Goal: Task Accomplishment & Management: Complete application form

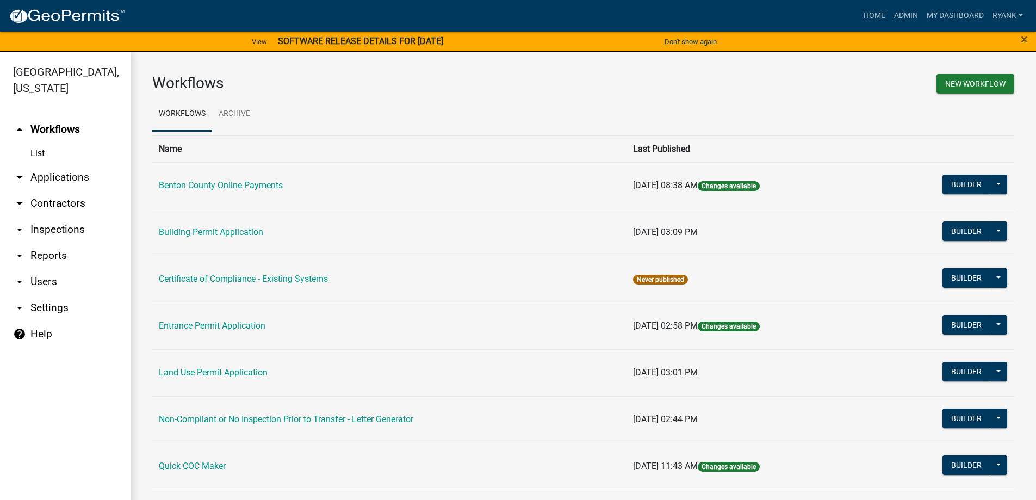
click at [60, 182] on link "arrow_drop_down Applications" at bounding box center [65, 177] width 130 height 26
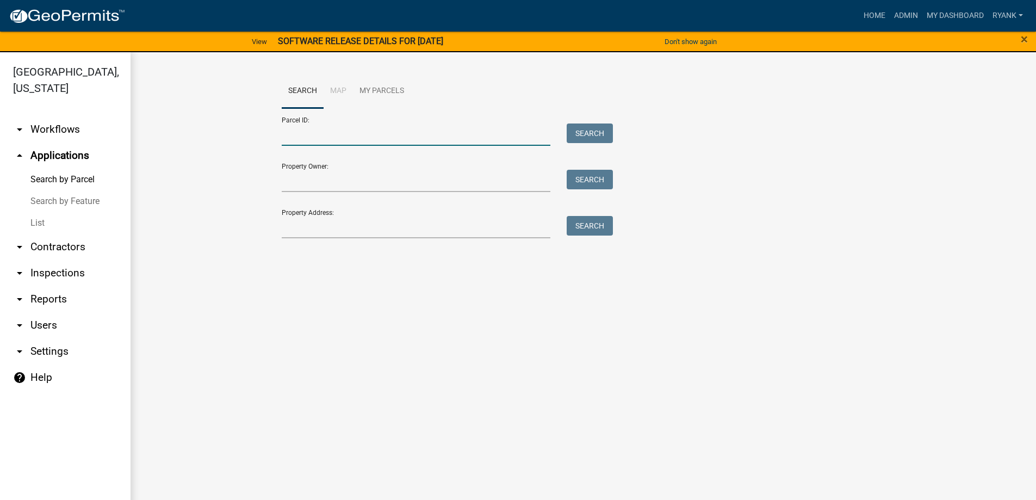
click at [316, 142] on input "Parcel ID:" at bounding box center [416, 134] width 269 height 22
type input "090037300"
click at [598, 135] on button "Search" at bounding box center [590, 133] width 46 height 20
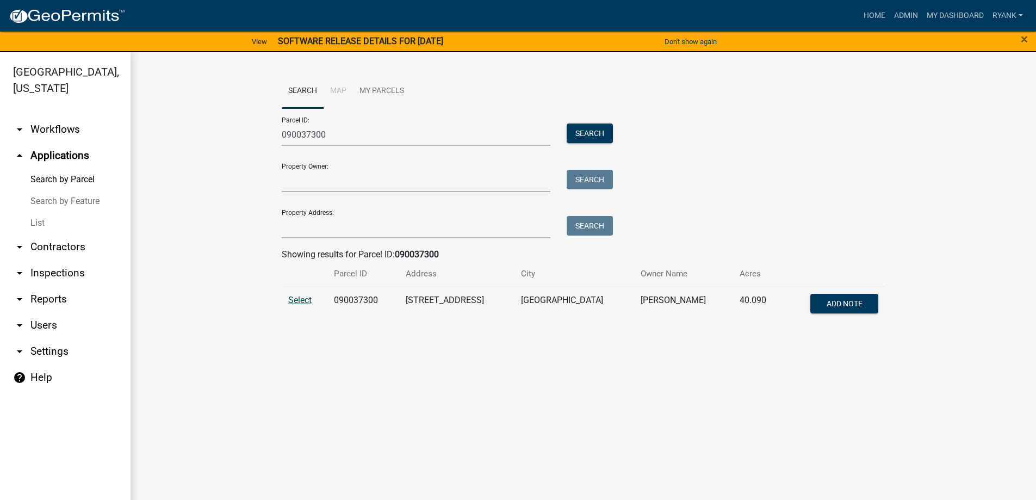
click at [300, 298] on span "Select" at bounding box center [299, 300] width 23 height 10
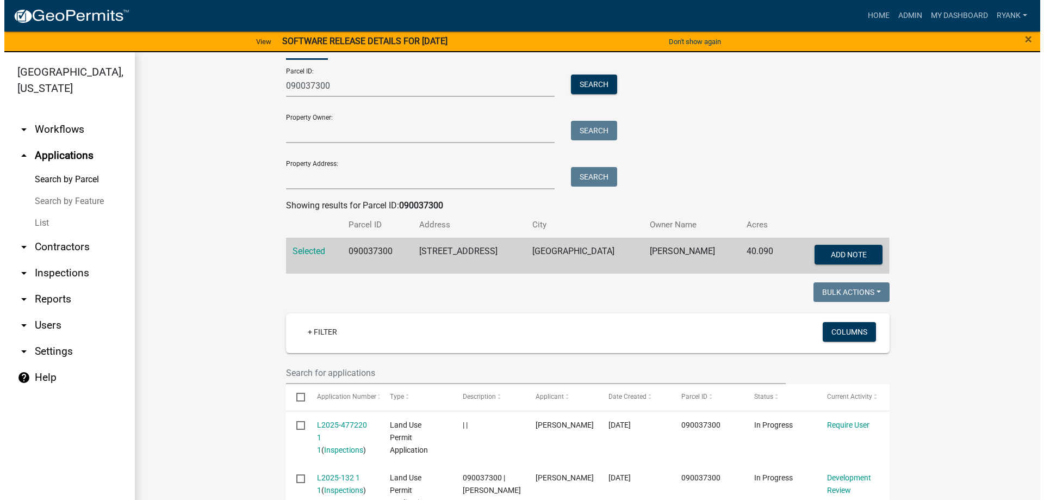
scroll to position [109, 0]
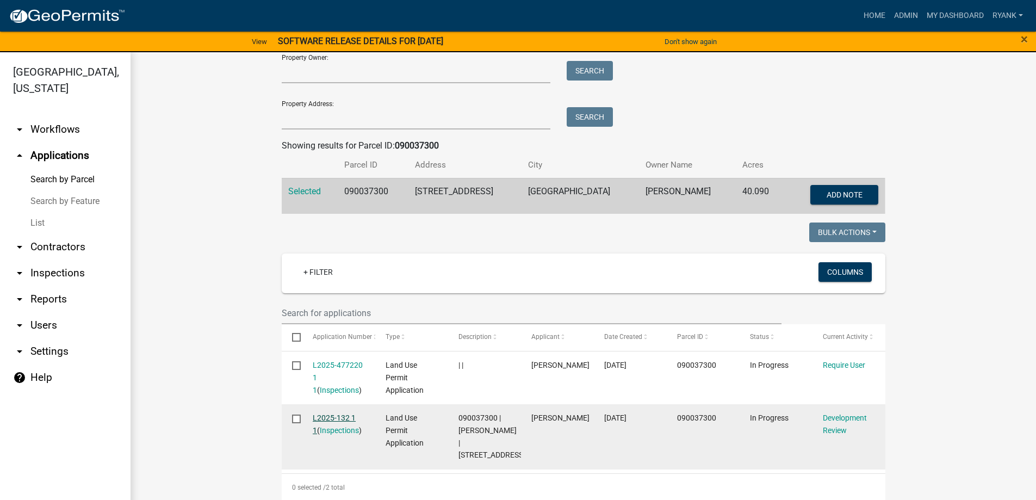
click at [330, 413] on link "L2025-132 1 1" at bounding box center [334, 423] width 43 height 21
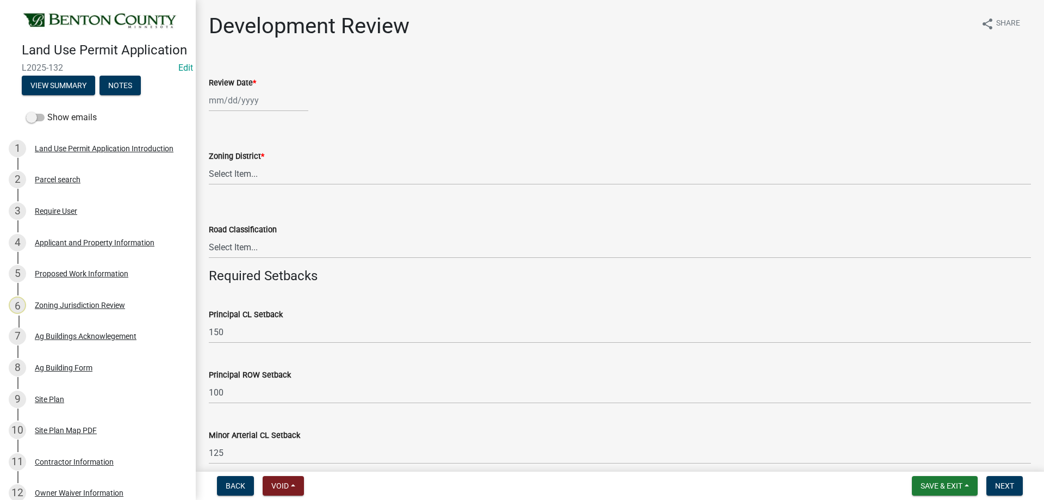
select select "9"
select select "2025"
click at [246, 106] on div "[PERSON_NAME] Feb Mar Apr [PERSON_NAME][DATE] Oct Nov [DATE] 1526 1527 1528 152…" at bounding box center [259, 100] width 100 height 22
click at [217, 186] on div "15" at bounding box center [219, 192] width 17 height 17
type input "[DATE]"
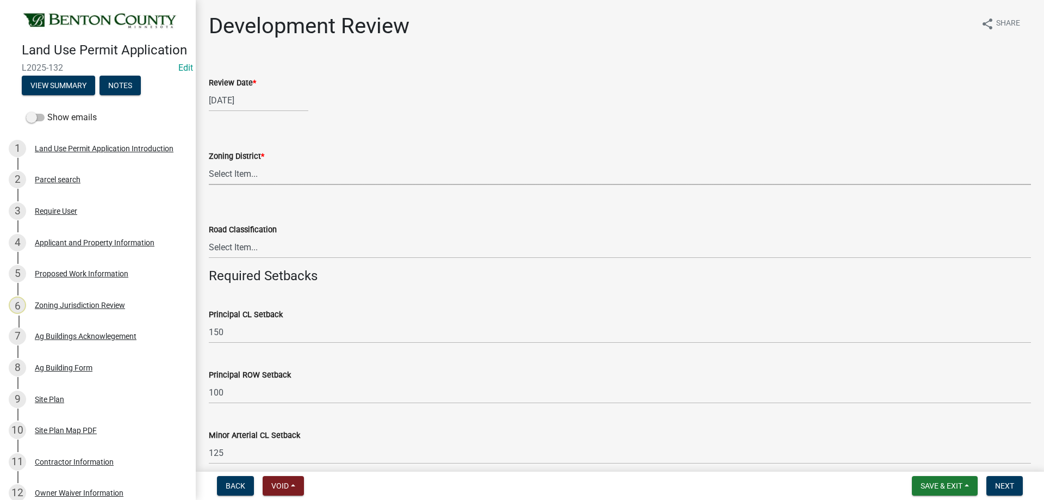
click at [257, 175] on select "Select Item... A B B-2 I-1 I-2 OSD/R-1 PUD R-1 R-2 R-3 R-3/MUD R-A R-S Sauk Rap…" at bounding box center [620, 174] width 822 height 22
click at [209, 163] on select "Select Item... A B B-2 I-1 I-2 OSD/R-1 PUD R-1 R-2 R-3 R-3/MUD R-A R-S Sauk Rap…" at bounding box center [620, 174] width 822 height 22
select select "d2e7867d-5e24-48c4-bfac-6c9236854e2a"
click at [252, 247] on select "Select Item... Principal [GEOGRAPHIC_DATA] completely within a cluster subdivis…" at bounding box center [620, 247] width 822 height 22
click at [209, 236] on select "Select Item... Principal [GEOGRAPHIC_DATA] completely within a cluster subdivis…" at bounding box center [620, 247] width 822 height 22
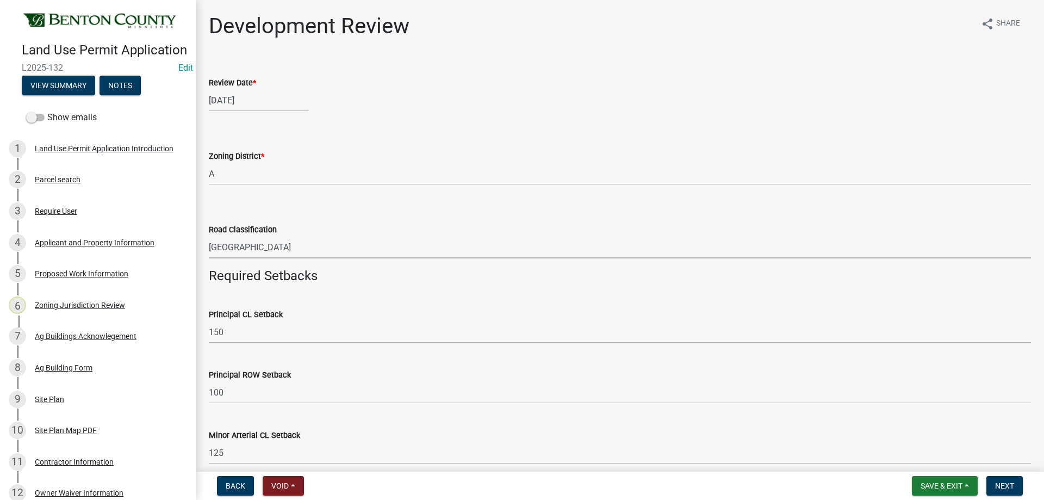
select select "934e570e-20cd-409a-8301-5c21cd859f06"
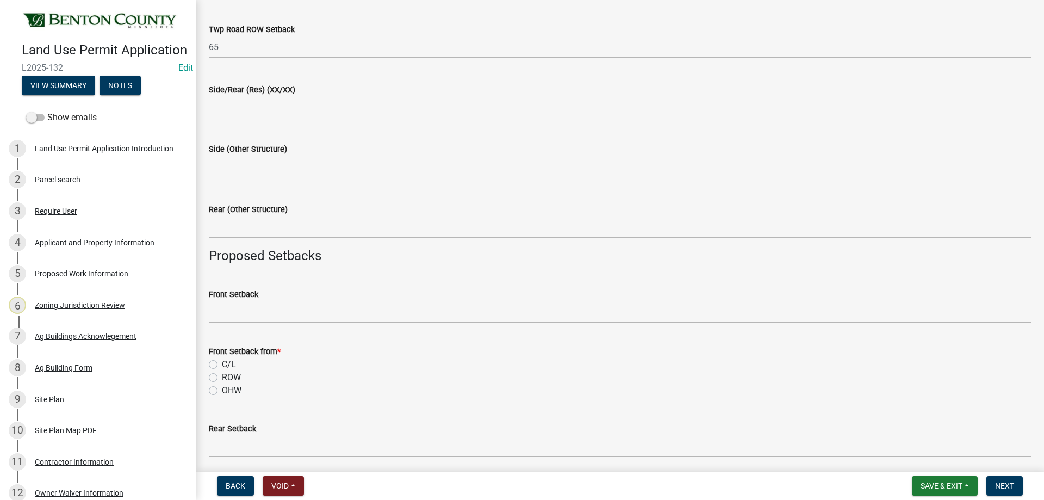
scroll to position [707, 0]
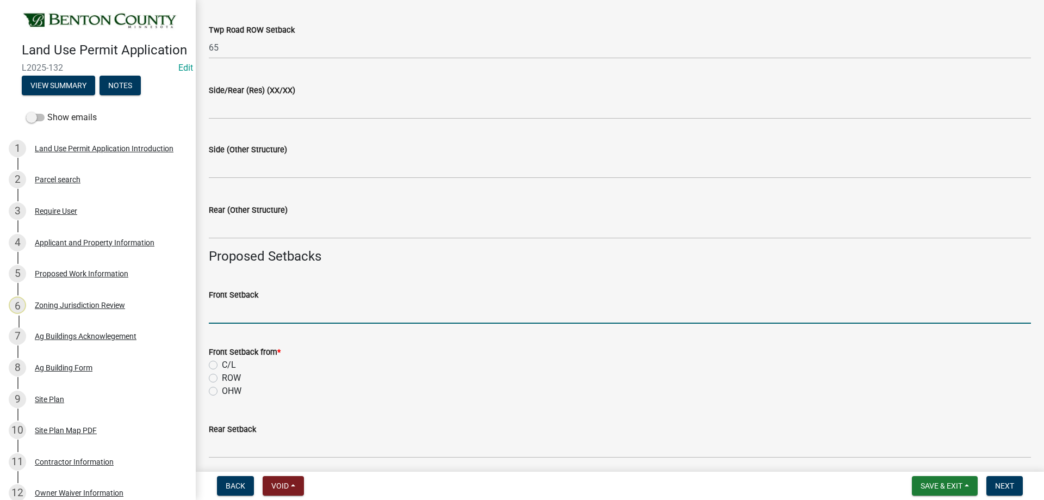
click at [269, 325] on wm-data-entity-input "Front Setback" at bounding box center [620, 302] width 822 height 59
type input "5"
type input "562'663'"
click at [295, 379] on div "ROW" at bounding box center [620, 377] width 822 height 13
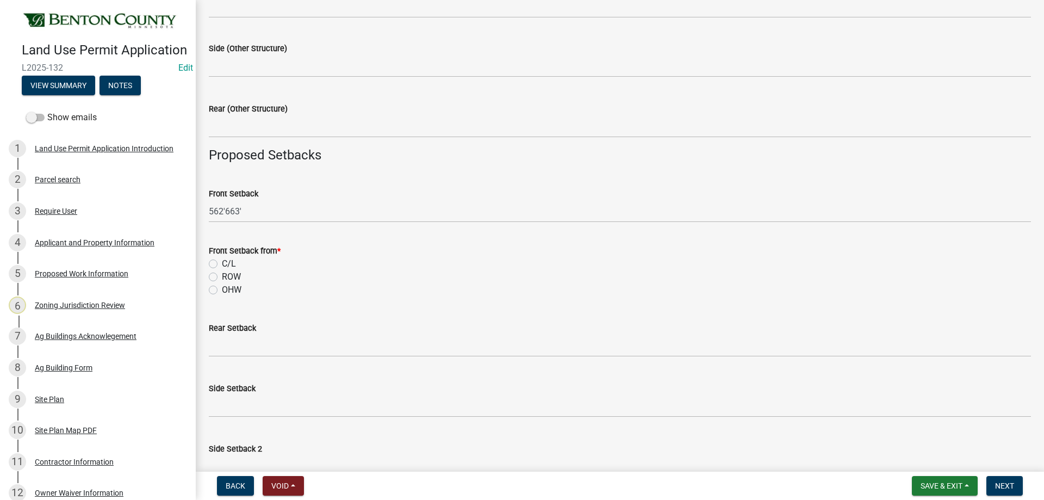
scroll to position [816, 0]
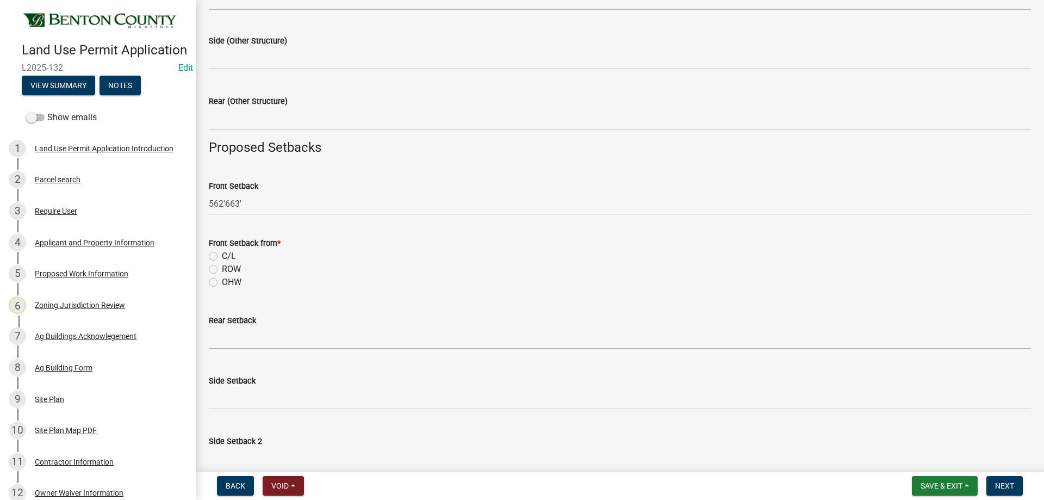
click at [222, 259] on label "C/L" at bounding box center [229, 256] width 14 height 13
click at [222, 257] on input "C/L" at bounding box center [225, 253] width 7 height 7
radio input "true"
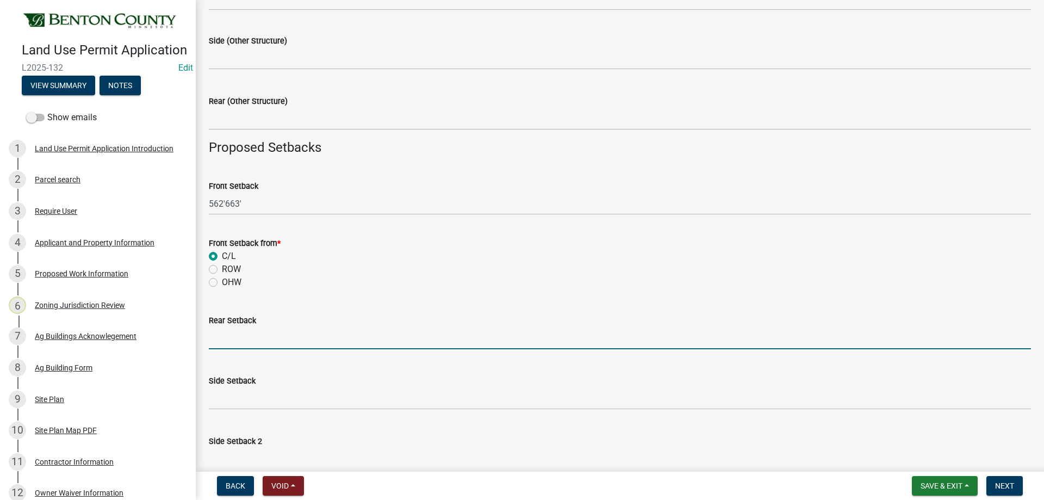
click at [232, 343] on input "text" at bounding box center [620, 338] width 822 height 22
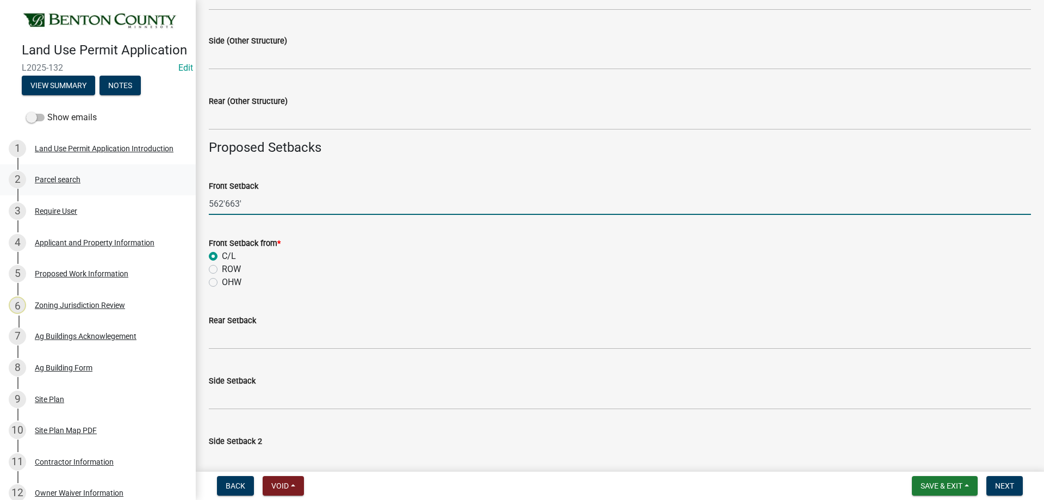
drag, startPoint x: 253, startPoint y: 211, endPoint x: 161, endPoint y: 196, distance: 93.7
click at [161, 197] on div "Land Use Permit Application L2025-132 Edit View Summary Notes Show emails 1 Lan…" at bounding box center [522, 250] width 1044 height 500
type input "663'"
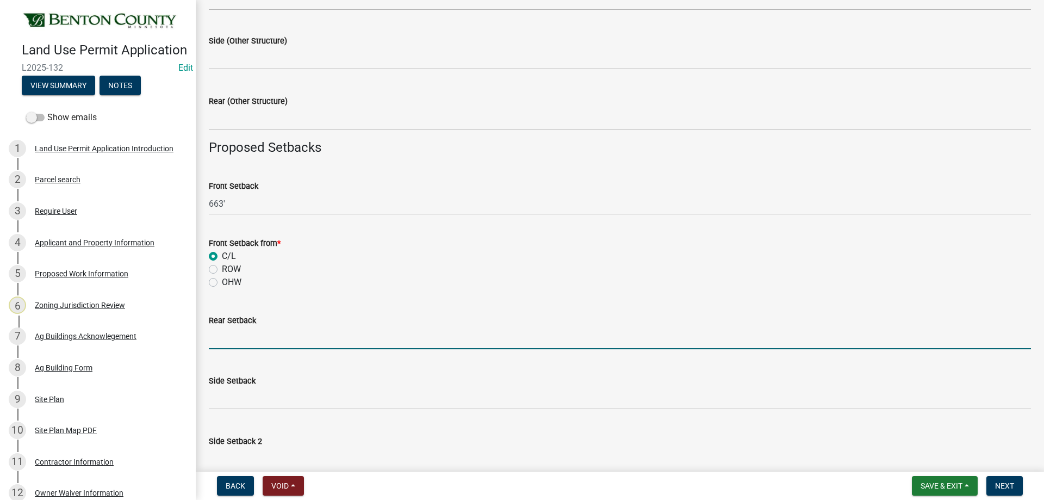
click at [241, 337] on input "text" at bounding box center [620, 338] width 822 height 22
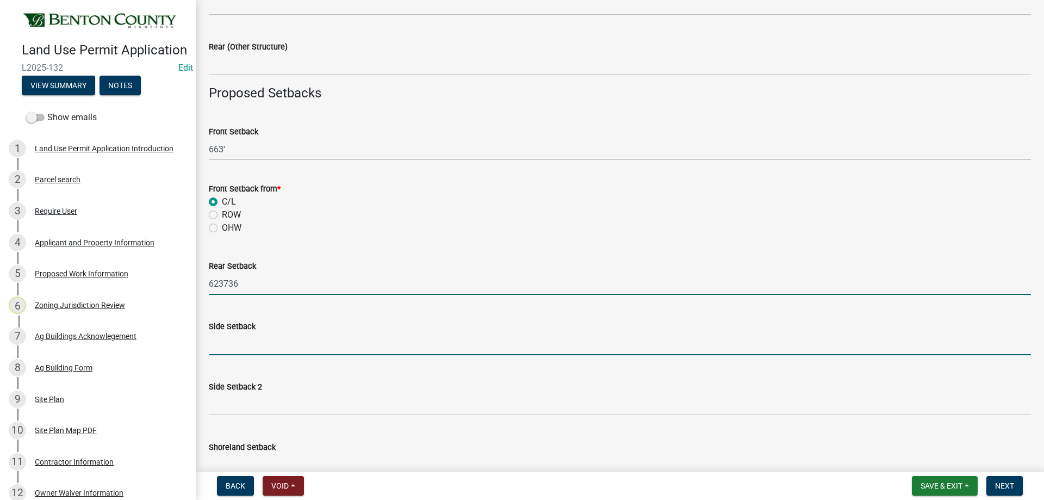
click at [231, 337] on input "text" at bounding box center [620, 344] width 822 height 22
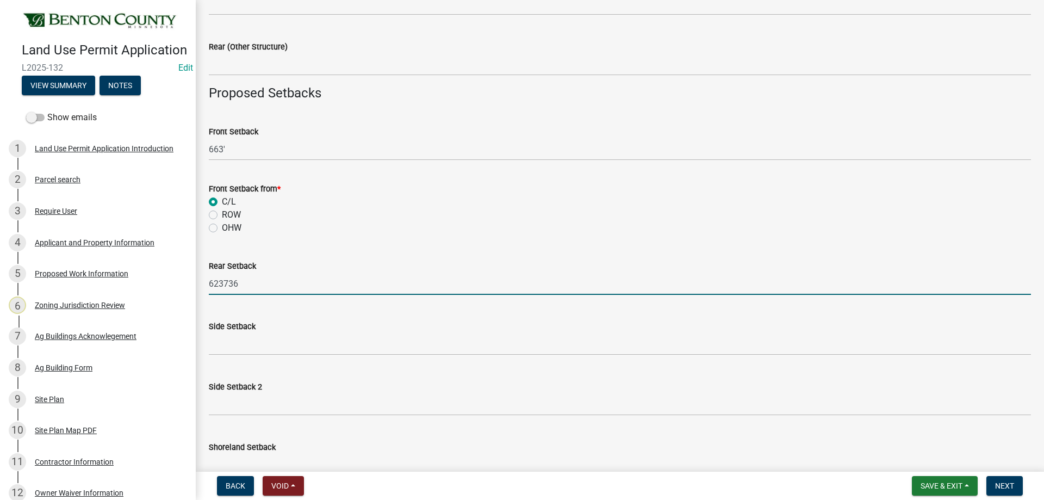
click at [222, 284] on input "623736" at bounding box center [620, 283] width 822 height 22
click at [256, 282] on input "623'736" at bounding box center [620, 283] width 822 height 22
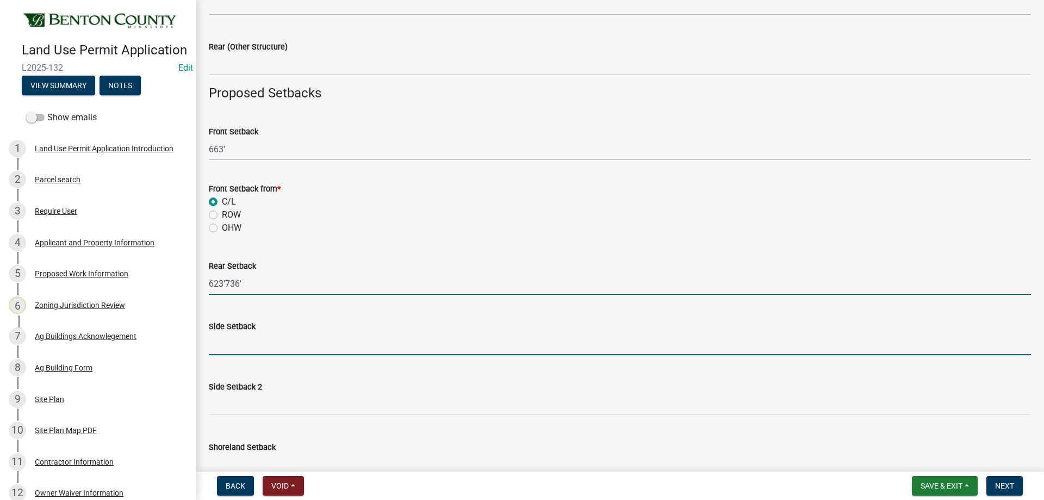
type input "623736"
click at [217, 338] on input "text" at bounding box center [620, 344] width 822 height 22
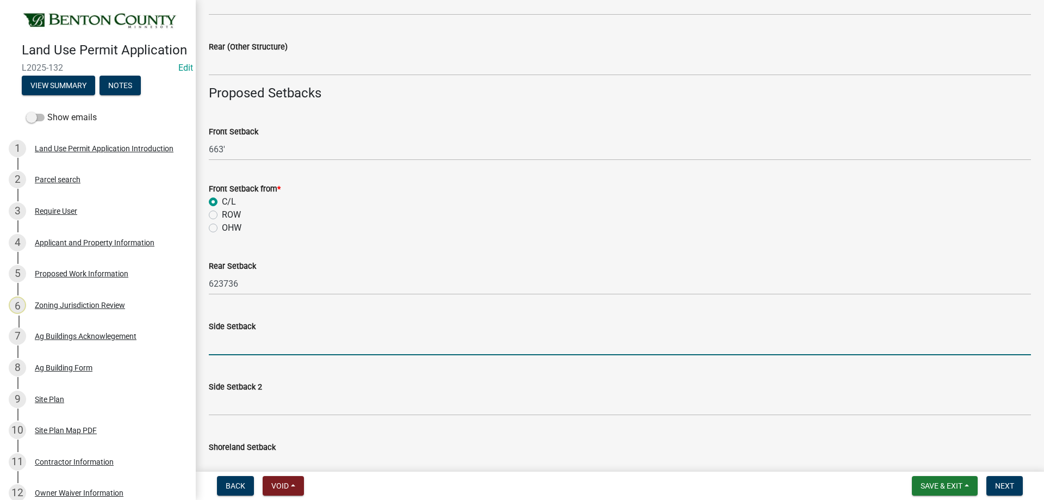
click at [213, 355] on input "text" at bounding box center [620, 344] width 822 height 22
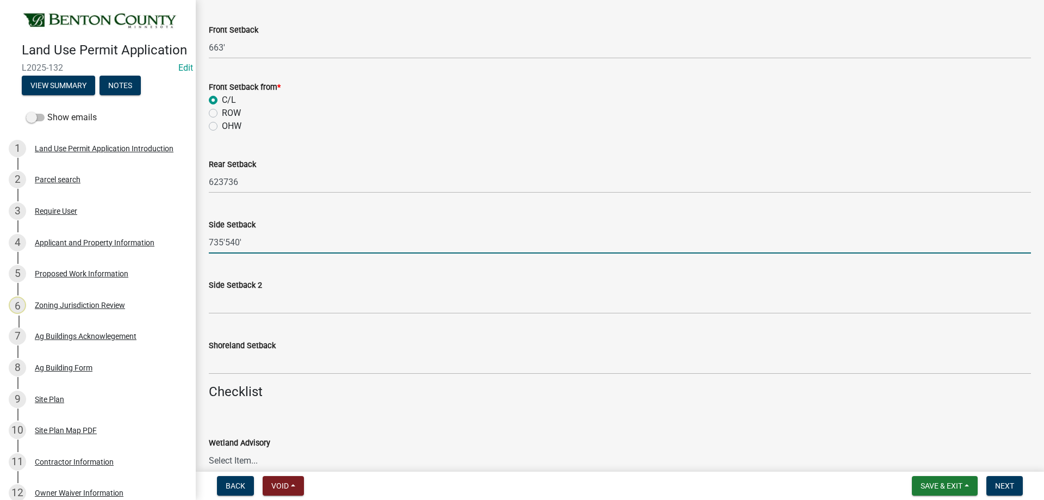
scroll to position [1033, 0]
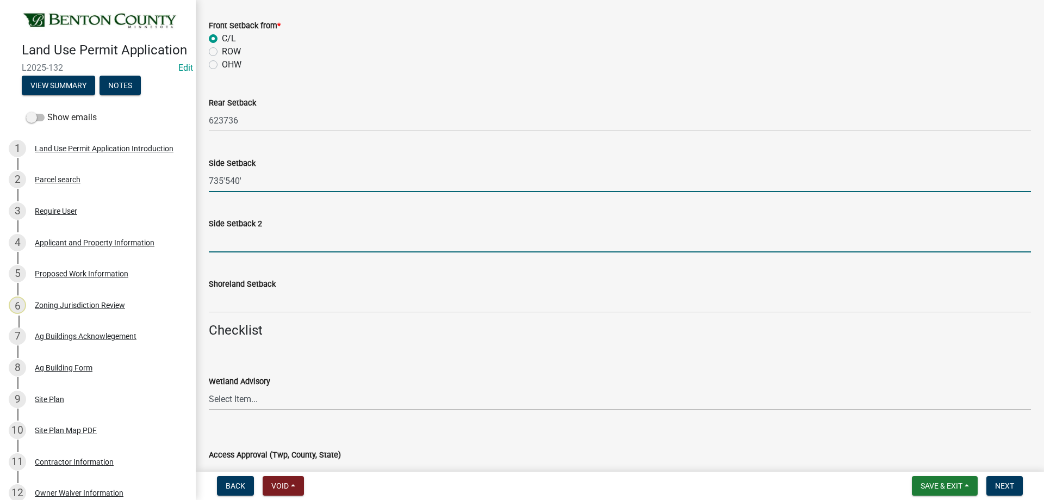
type input "735540"
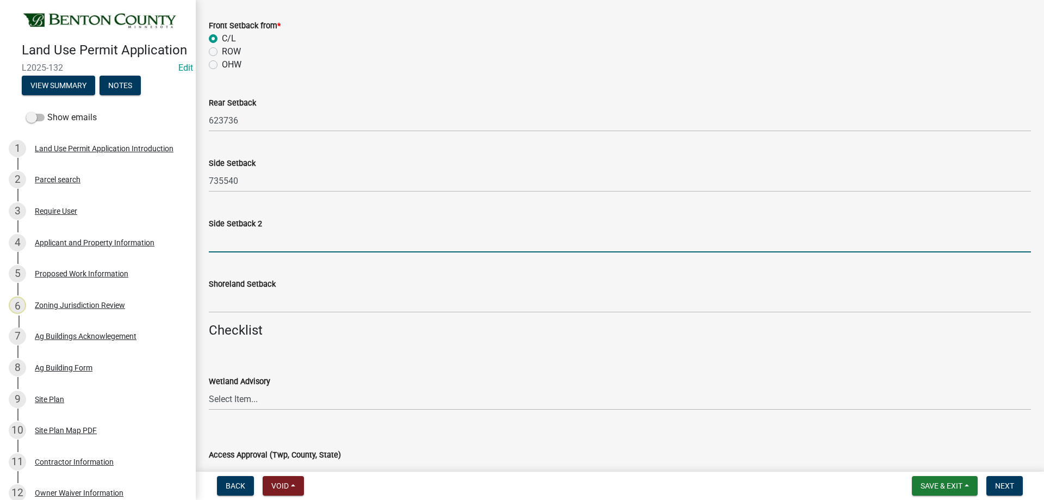
click at [246, 243] on input "text" at bounding box center [620, 241] width 822 height 22
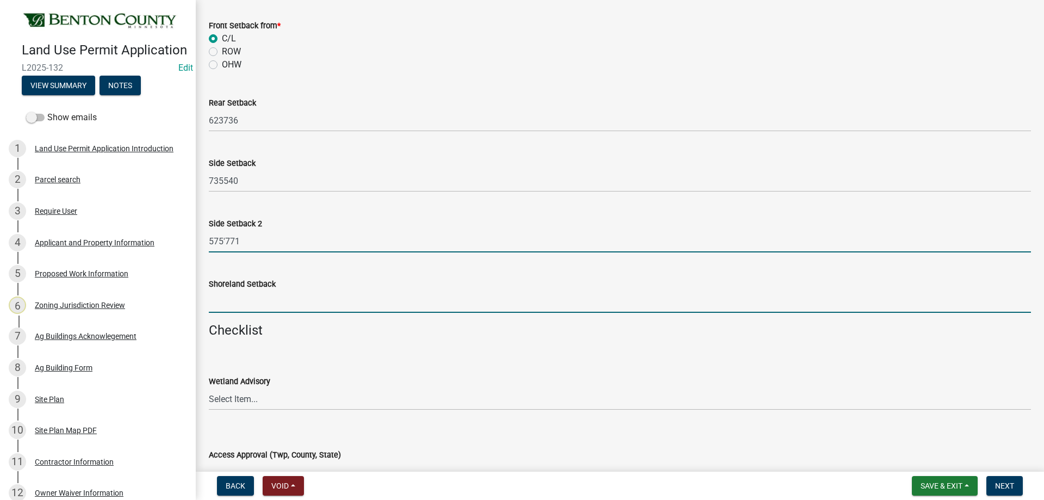
type input "575771"
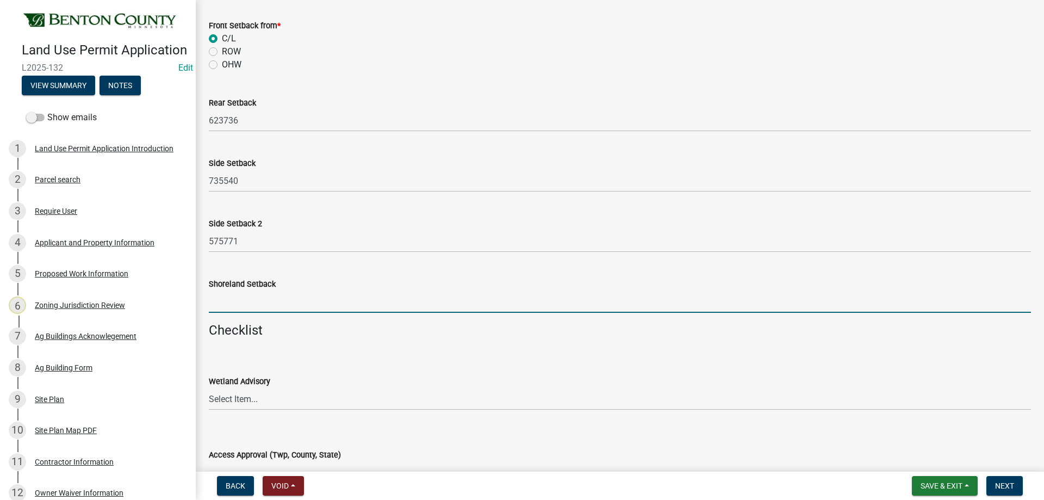
click at [243, 292] on input "text" at bounding box center [620, 301] width 822 height 22
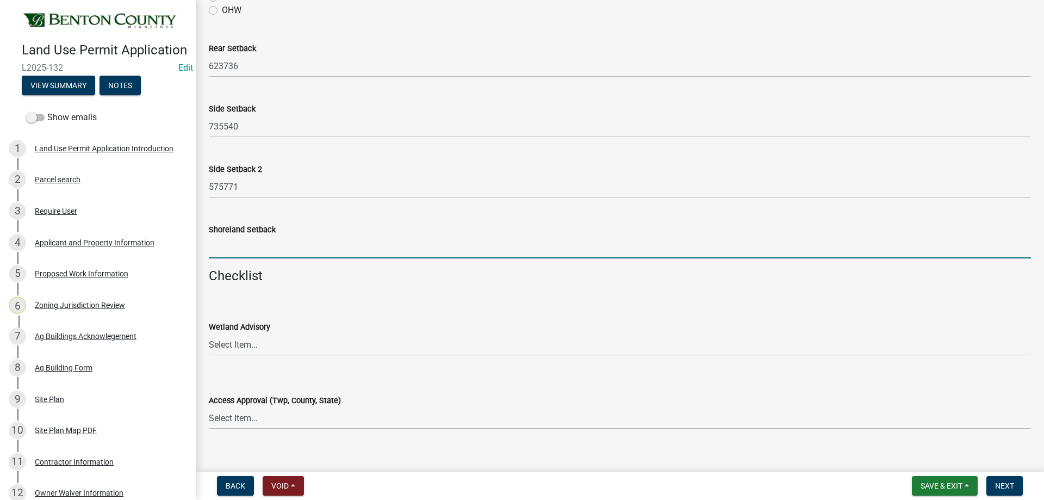
scroll to position [1196, 0]
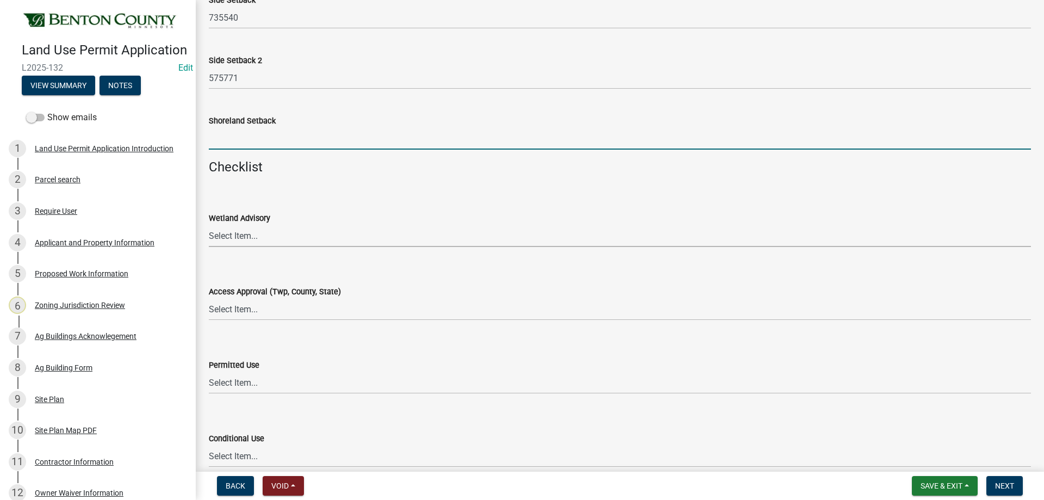
click at [264, 240] on select "Select Item... Yes No OK N/A" at bounding box center [620, 236] width 822 height 22
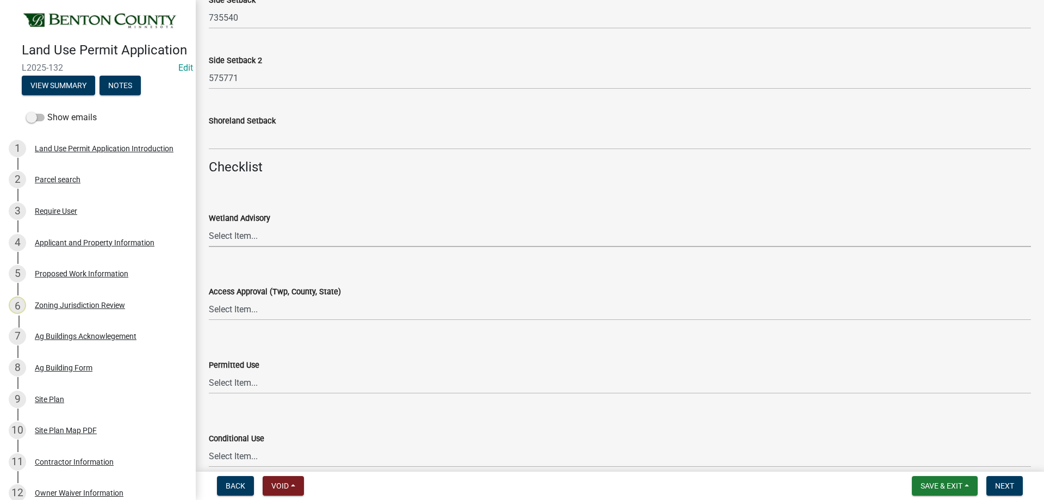
click at [269, 243] on select "Select Item... Yes No OK N/A" at bounding box center [620, 236] width 822 height 22
click at [209, 225] on select "Select Item... Yes No OK N/A" at bounding box center [620, 236] width 822 height 22
select select "29e042a6-806b-4b88-8ad4-222f55a74e1f"
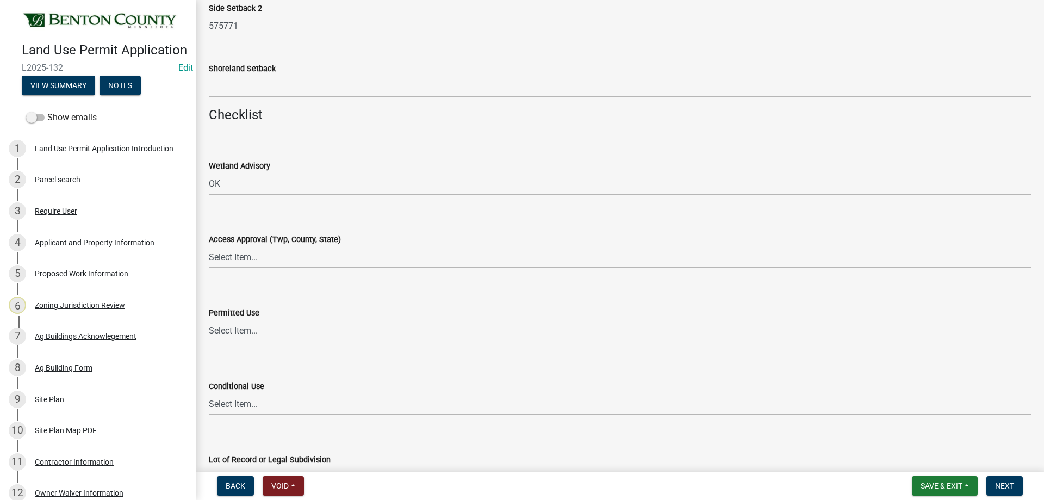
scroll to position [1305, 0]
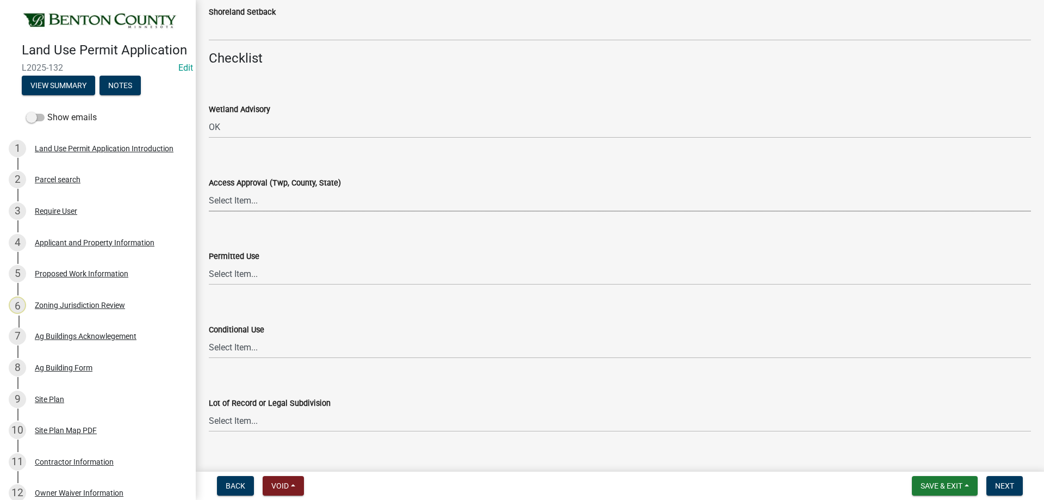
click at [240, 211] on select "Select Item... Yes No OK N/A" at bounding box center [620, 200] width 822 height 22
click at [209, 189] on select "Select Item... Yes No OK N/A" at bounding box center [620, 200] width 822 height 22
select select "72748fc4-3f0a-45e2-b467-dc37e2b15731"
click at [260, 276] on select "Select Item... Yes No OK N/A" at bounding box center [620, 274] width 822 height 22
click at [209, 263] on select "Select Item... Yes No OK N/A" at bounding box center [620, 274] width 822 height 22
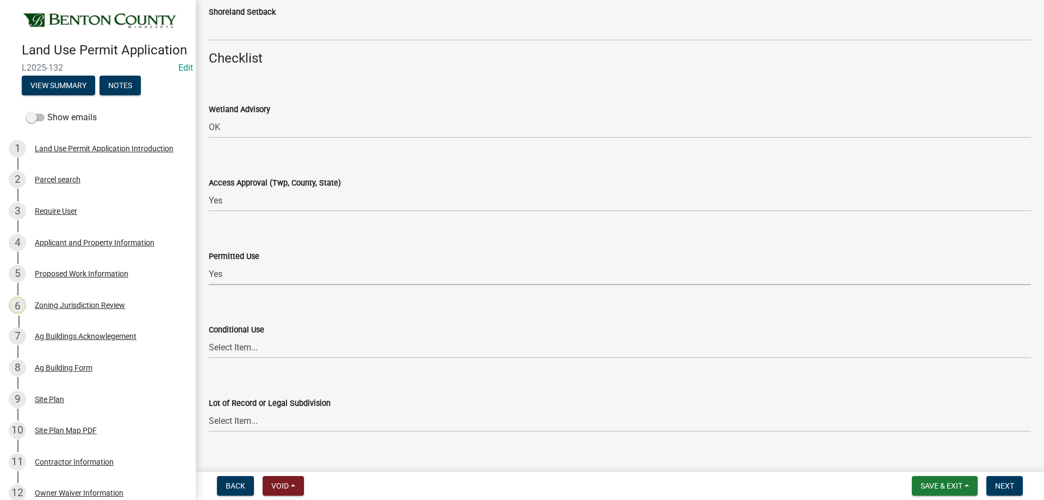
select select "72748fc4-3f0a-45e2-b467-dc37e2b15731"
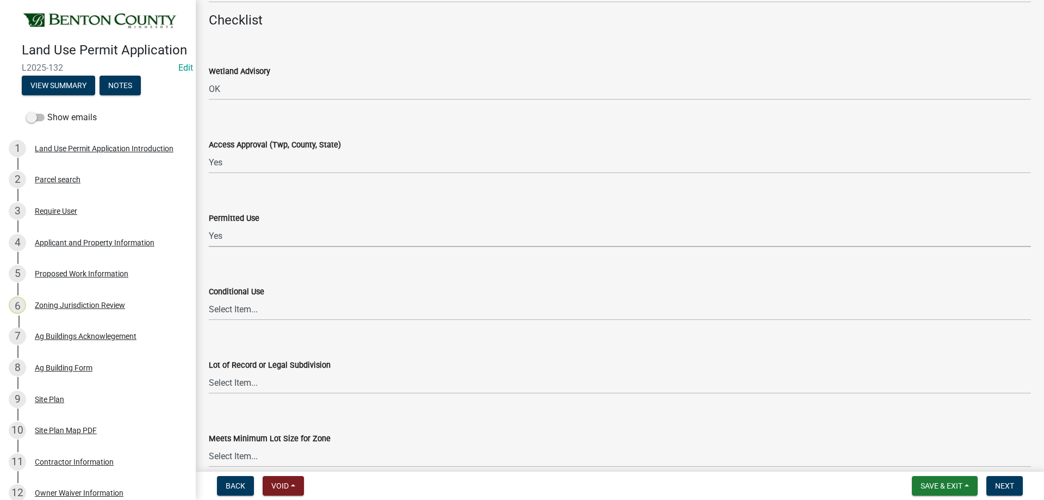
scroll to position [1359, 0]
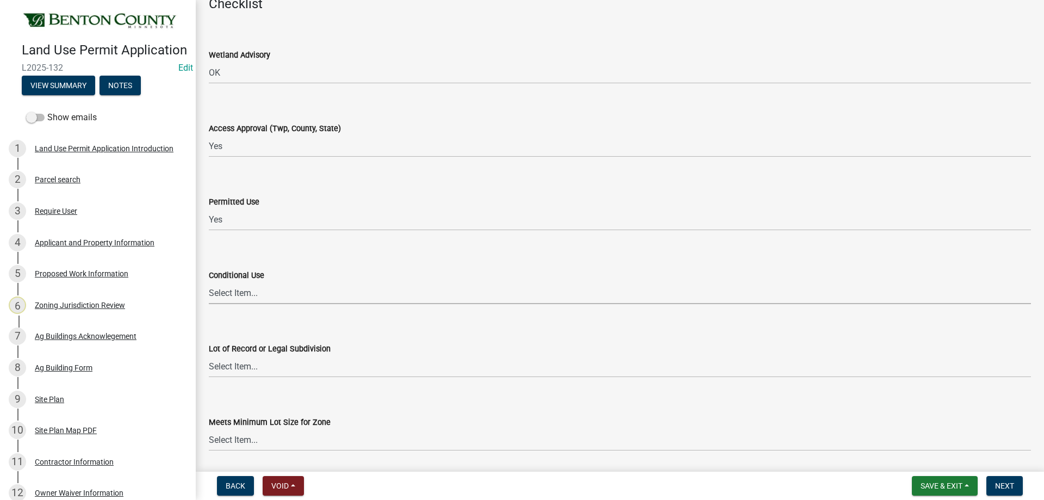
click at [248, 290] on select "Select Item... Yes No OK N/A" at bounding box center [620, 293] width 822 height 22
click at [209, 282] on select "Select Item... Yes No OK N/A" at bounding box center [620, 293] width 822 height 22
select select "886b3fcf-7535-4eb7-bda7-c47490aa8987"
click at [253, 362] on select "Select Item... Yes No OK N/A" at bounding box center [620, 366] width 822 height 22
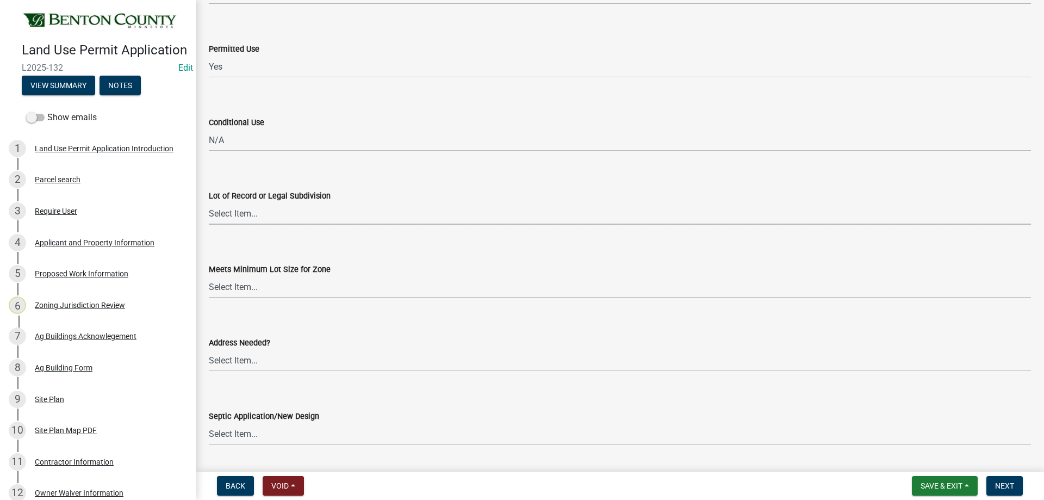
scroll to position [1522, 0]
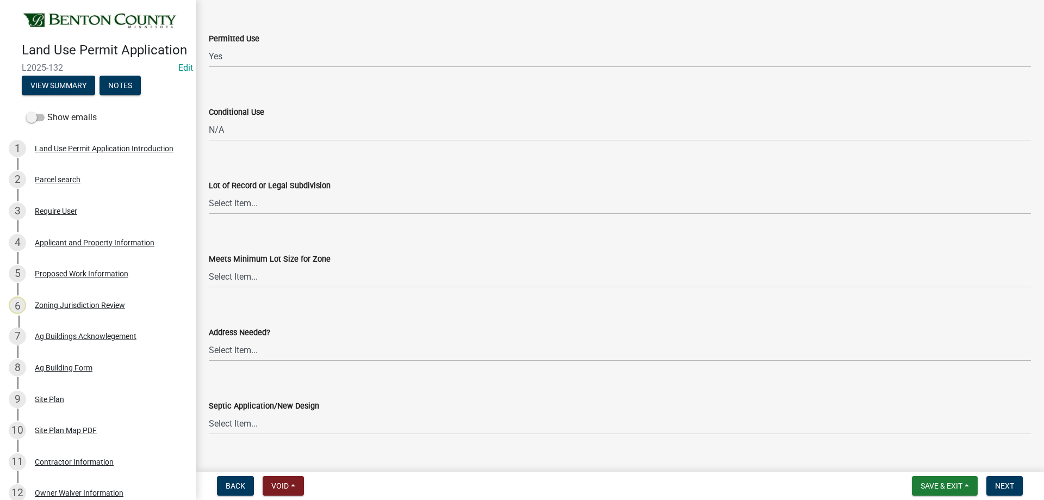
click at [242, 215] on wm-data-entity-input "Lot of Record or Legal Subdivision Select Item... Yes No OK N/A" at bounding box center [620, 187] width 822 height 73
drag, startPoint x: 245, startPoint y: 195, endPoint x: 248, endPoint y: 213, distance: 18.2
click at [245, 196] on select "Select Item... Yes No OK N/A" at bounding box center [620, 203] width 822 height 22
click at [209, 192] on select "Select Item... Yes No OK N/A" at bounding box center [620, 203] width 822 height 22
select select "29e042a6-806b-4b88-8ad4-222f55a74e1f"
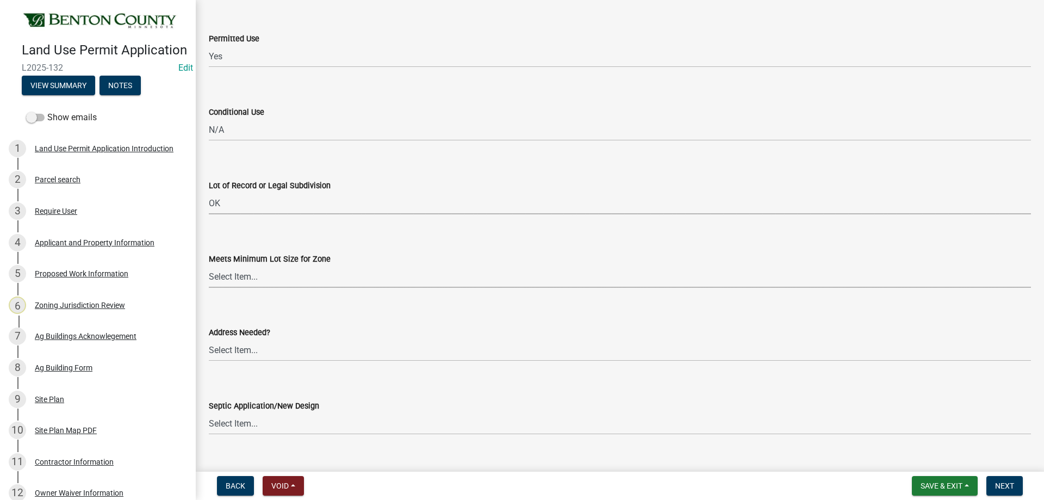
click at [269, 285] on select "Select Item... Yes No OK N/A" at bounding box center [620, 276] width 822 height 22
click at [209, 265] on select "Select Item... Yes No OK N/A" at bounding box center [620, 276] width 822 height 22
select select "29e042a6-806b-4b88-8ad4-222f55a74e1f"
click at [235, 356] on select "Select Item... Yes No OK N/A" at bounding box center [620, 350] width 822 height 22
click at [209, 339] on select "Select Item... Yes No OK N/A" at bounding box center [620, 350] width 822 height 22
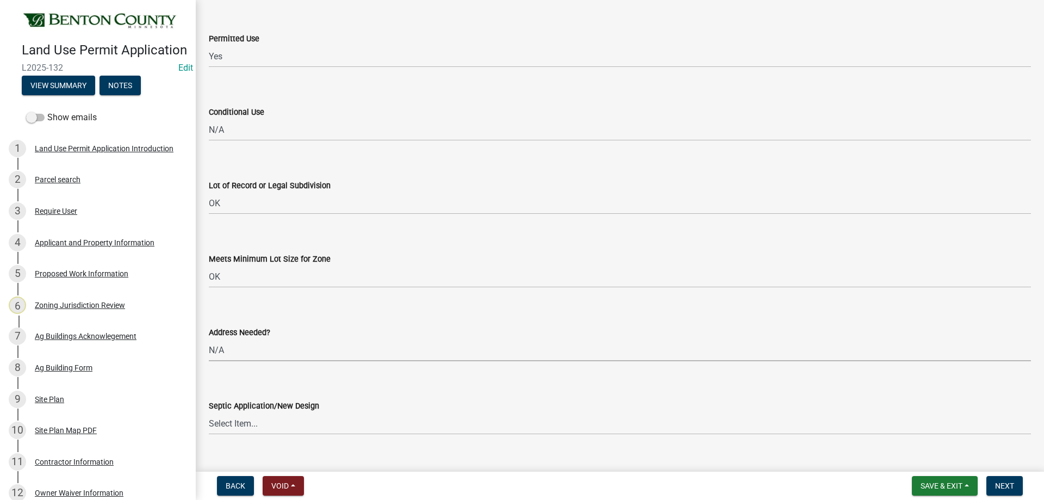
select select "886b3fcf-7535-4eb7-bda7-c47490aa8987"
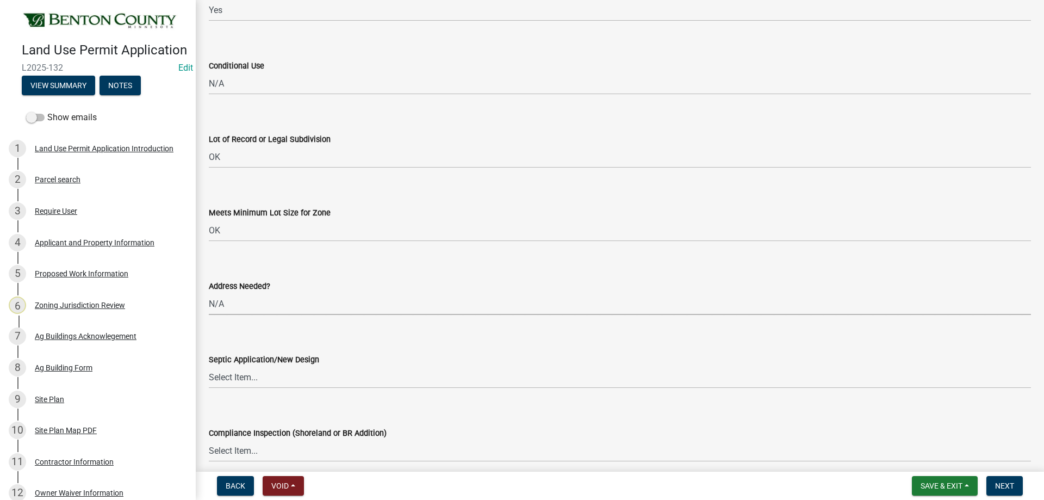
scroll to position [1631, 0]
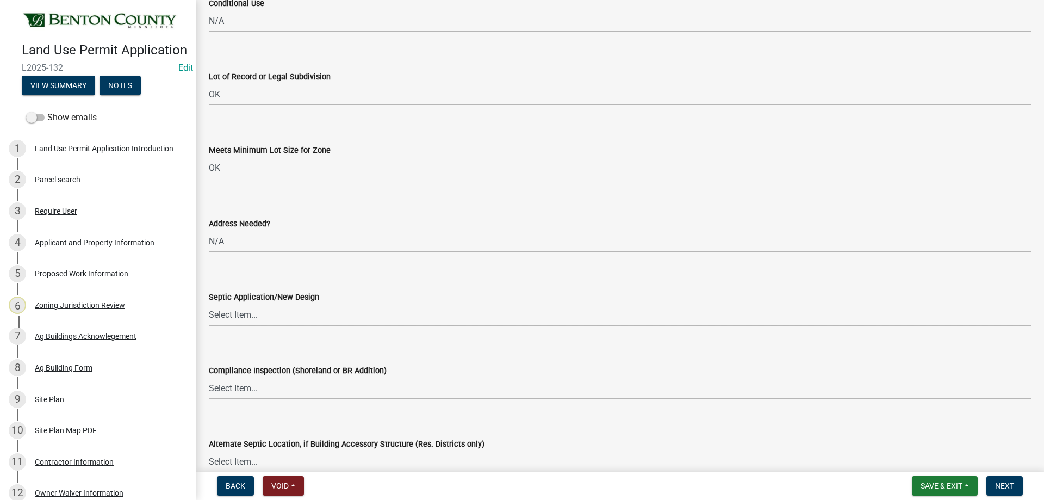
click at [266, 321] on select "Select Item... Yes No OK N/A" at bounding box center [620, 314] width 822 height 22
click at [209, 303] on select "Select Item... Yes No OK N/A" at bounding box center [620, 314] width 822 height 22
select select "886b3fcf-7535-4eb7-bda7-c47490aa8987"
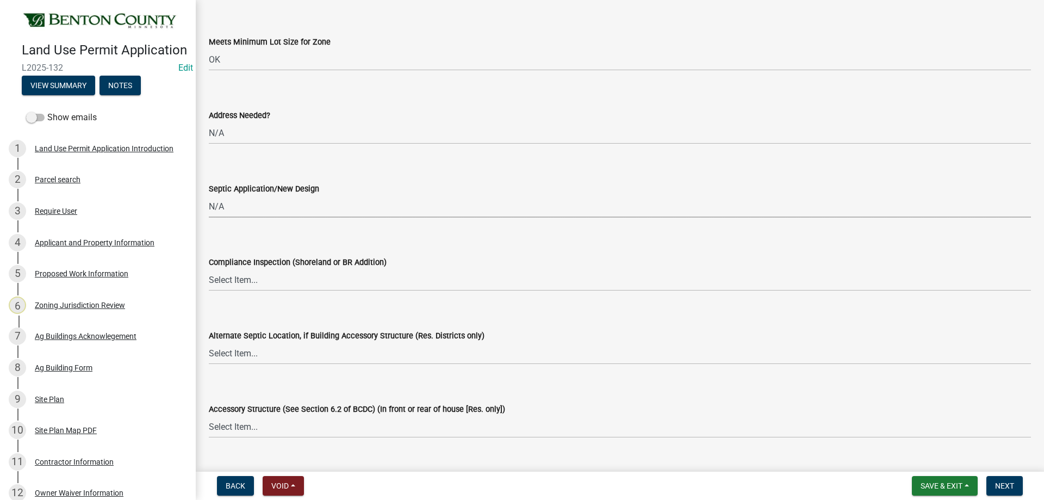
scroll to position [1740, 0]
click at [242, 285] on select "Select Item... Yes No OK N/A" at bounding box center [620, 279] width 822 height 22
click at [209, 268] on select "Select Item... Yes No OK N/A" at bounding box center [620, 279] width 822 height 22
click at [278, 289] on select "Select Item... Yes No OK N/A" at bounding box center [620, 279] width 822 height 22
click at [209, 268] on select "Select Item... Yes No OK N/A" at bounding box center [620, 279] width 822 height 22
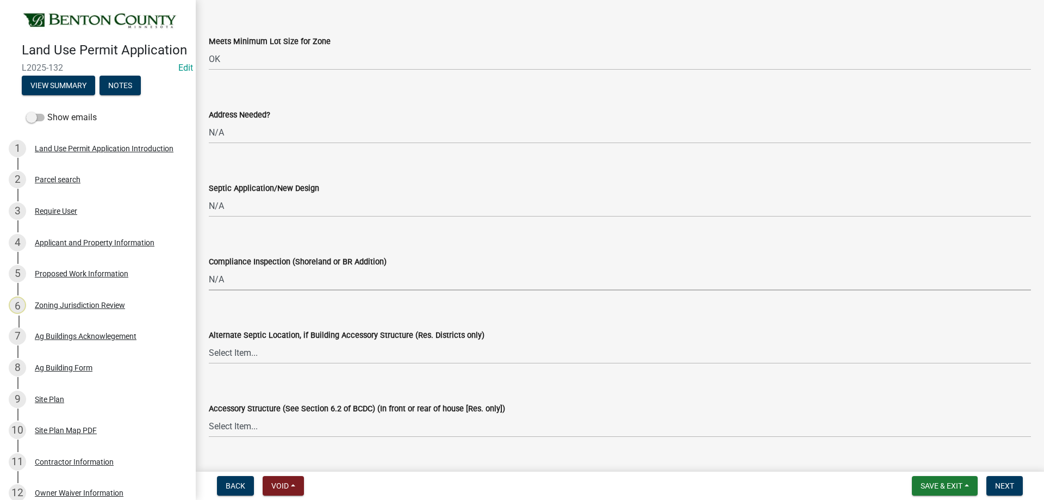
select select "886b3fcf-7535-4eb7-bda7-c47490aa8987"
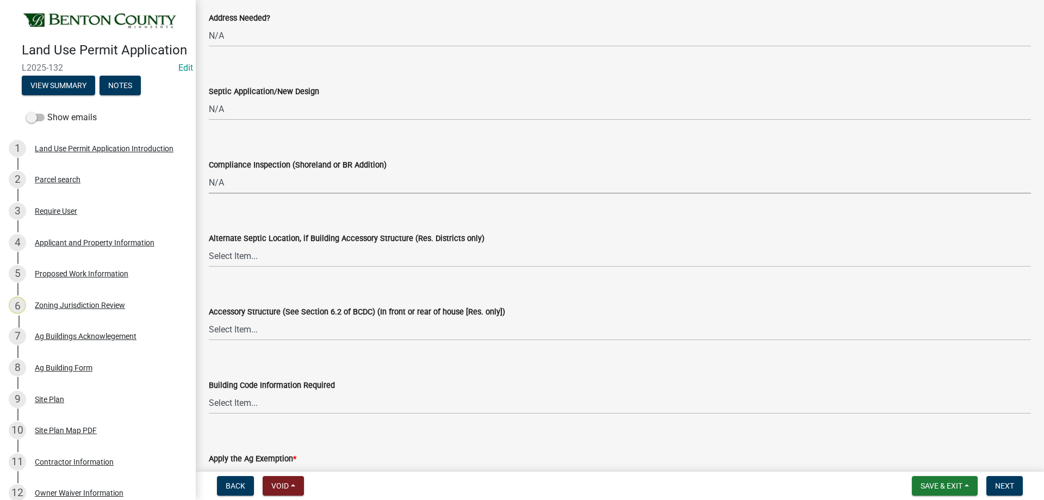
scroll to position [1849, 0]
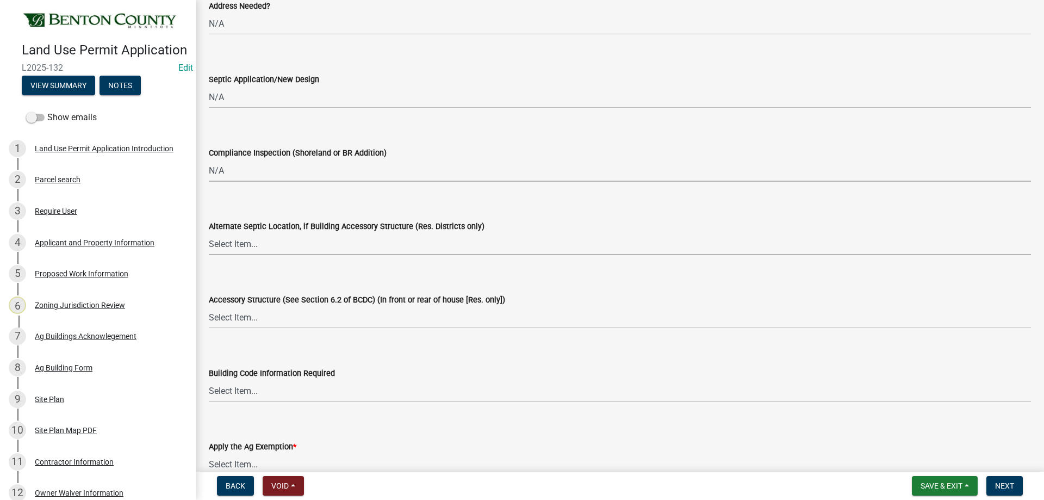
click at [240, 252] on select "Select Item... Yes No OK N/A" at bounding box center [620, 244] width 822 height 22
click at [209, 233] on select "Select Item... Yes No OK N/A" at bounding box center [620, 244] width 822 height 22
select select "886b3fcf-7535-4eb7-bda7-c47490aa8987"
click at [243, 323] on select "Select Item... Yes No OK N/A" at bounding box center [620, 317] width 822 height 22
click at [209, 306] on select "Select Item... Yes No OK N/A" at bounding box center [620, 317] width 822 height 22
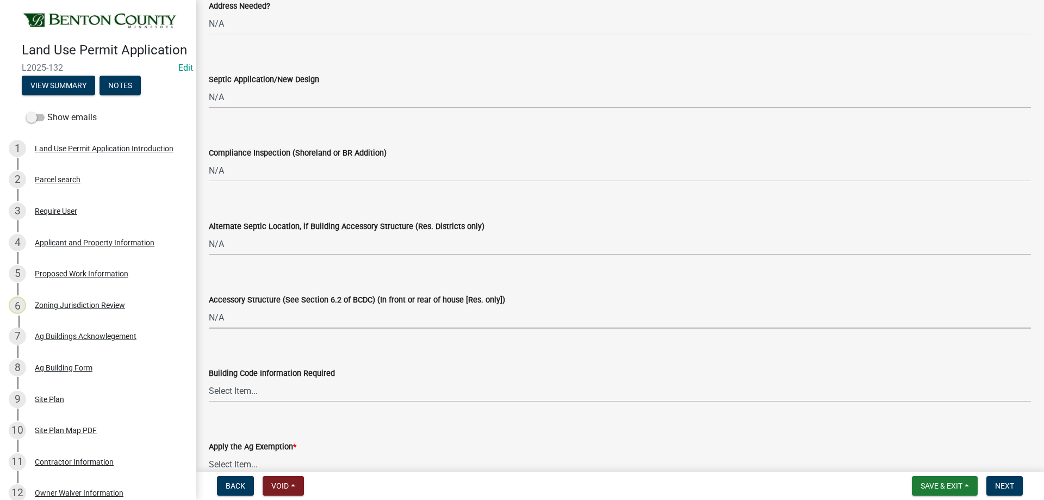
select select "886b3fcf-7535-4eb7-bda7-c47490aa8987"
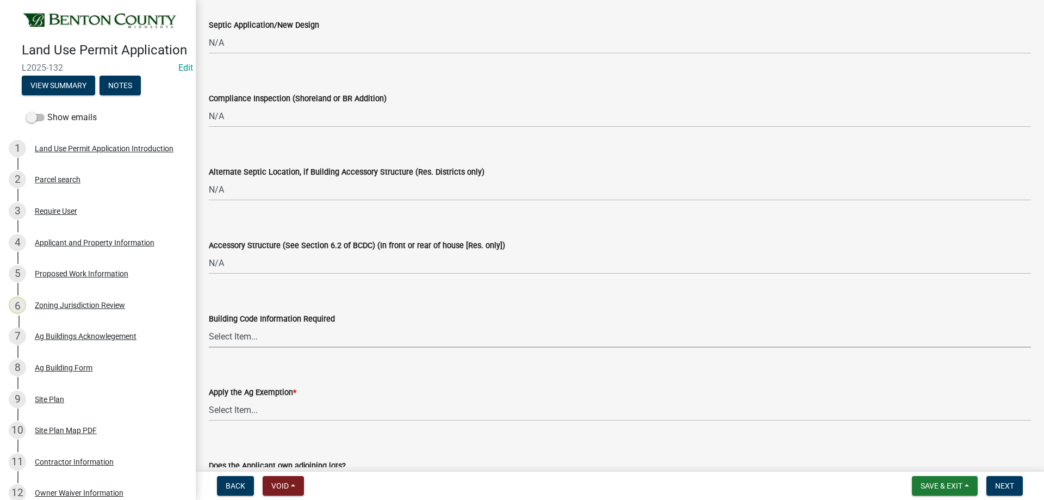
click at [238, 335] on select "Select Item... Yes No OK N/A" at bounding box center [620, 336] width 822 height 22
click at [209, 325] on select "Select Item... Yes No OK N/A" at bounding box center [620, 336] width 822 height 22
select select "445341f5-2b7a-4e9a-a8a7-43788b572440"
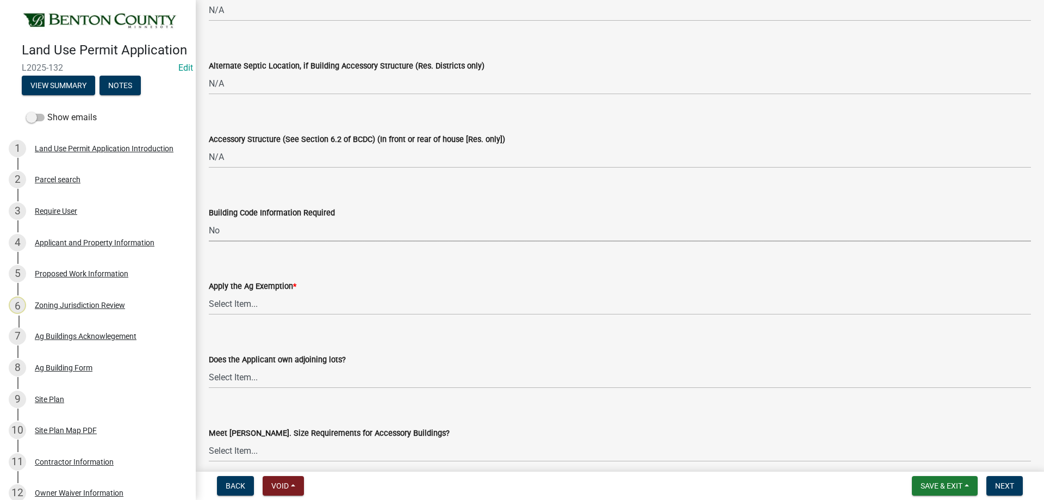
scroll to position [2012, 0]
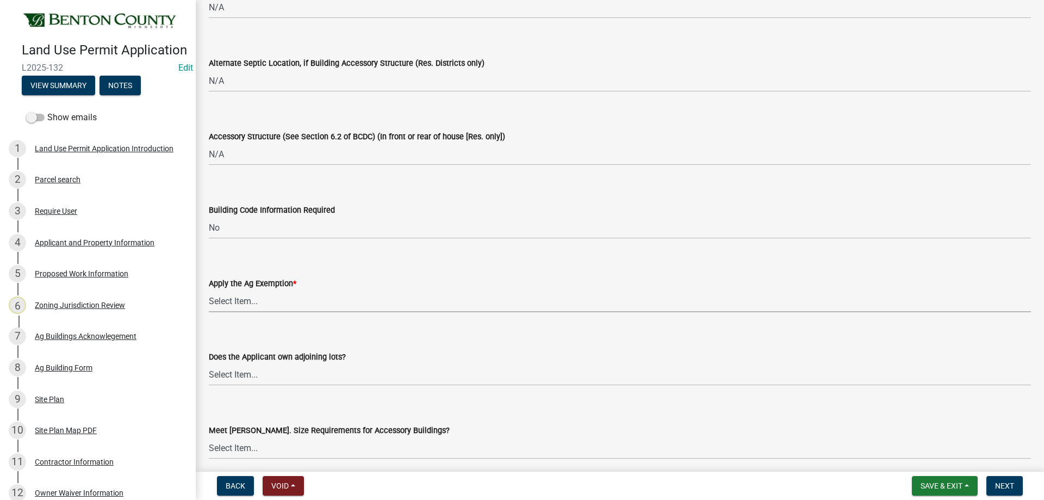
click at [244, 306] on select "Select Item... Yes No" at bounding box center [620, 301] width 822 height 22
click at [209, 290] on select "Select Item... Yes No" at bounding box center [620, 301] width 822 height 22
select select "69b43f8e-ae61-4877-9f21-de52480dbf6d"
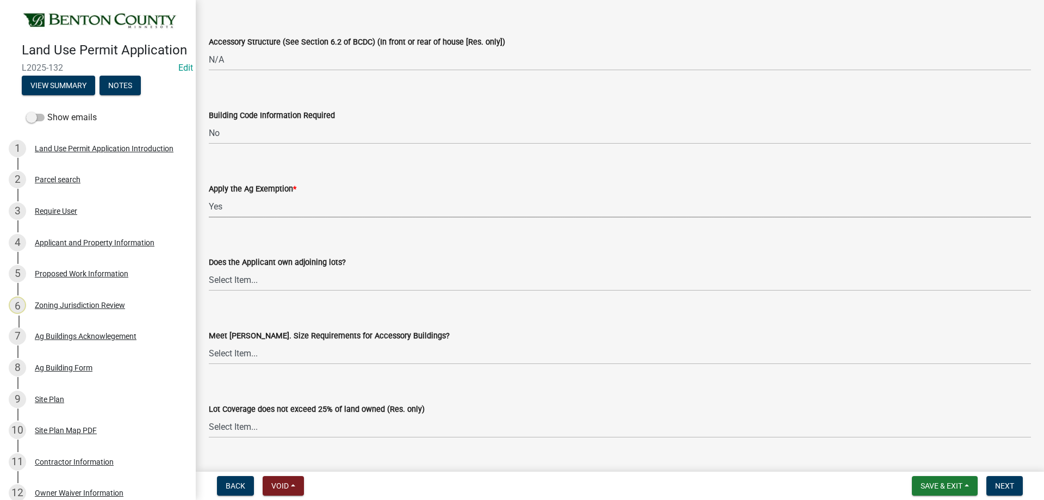
scroll to position [2121, 0]
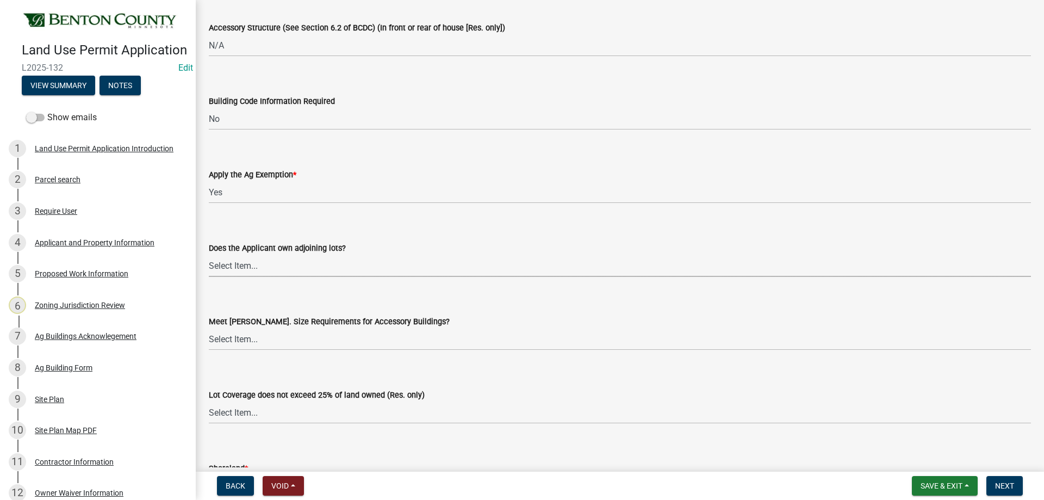
click at [343, 278] on wm-data-entity-input "Does the Applicant own adjoining lots? Select Item... Yes No OK N/A" at bounding box center [620, 249] width 822 height 73
click at [209, 254] on select "Select Item... Yes No OK N/A" at bounding box center [620, 265] width 822 height 22
select select "445341f5-2b7a-4e9a-a8a7-43788b572440"
click at [262, 347] on select "Select Item... Yes No OK N/A" at bounding box center [620, 339] width 822 height 22
click at [209, 328] on select "Select Item... Yes No OK N/A" at bounding box center [620, 339] width 822 height 22
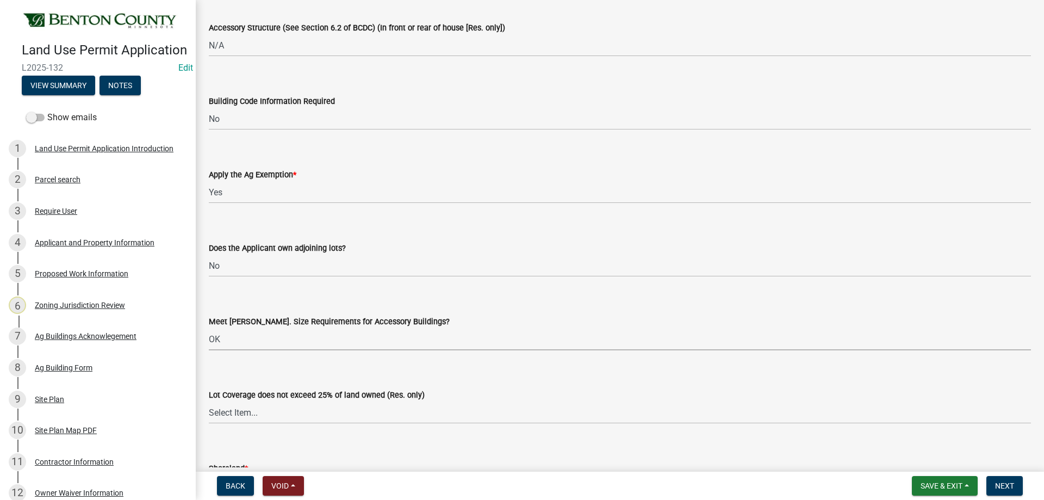
select select "29e042a6-806b-4b88-8ad4-222f55a74e1f"
click at [257, 332] on select "Select Item... Yes No OK N/A" at bounding box center [620, 339] width 822 height 22
click at [209, 328] on select "Select Item... Yes No OK N/A" at bounding box center [620, 339] width 822 height 22
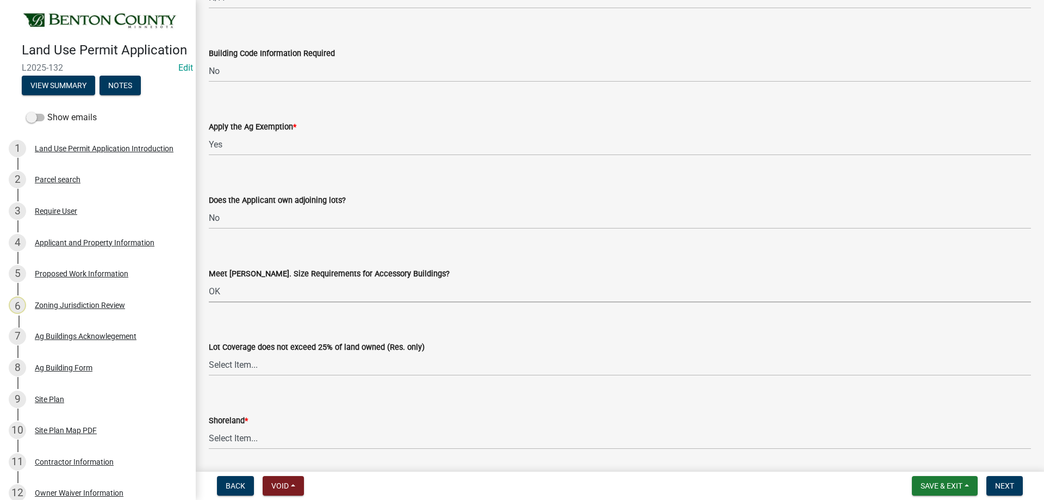
scroll to position [2229, 0]
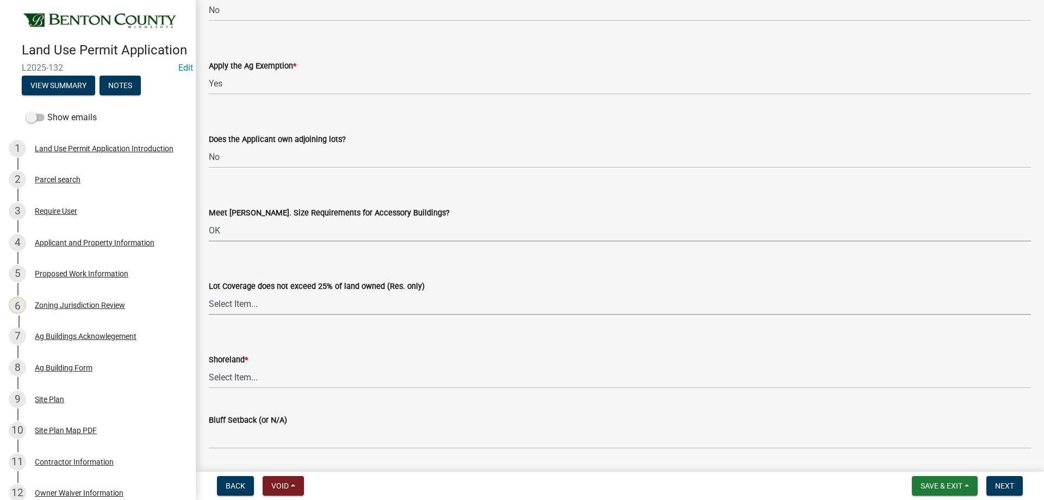
click at [243, 314] on select "Select Item... Yes No OK N/A" at bounding box center [620, 304] width 822 height 22
click at [209, 293] on select "Select Item... Yes No OK N/A" at bounding box center [620, 304] width 822 height 22
select select "29e042a6-806b-4b88-8ad4-222f55a74e1f"
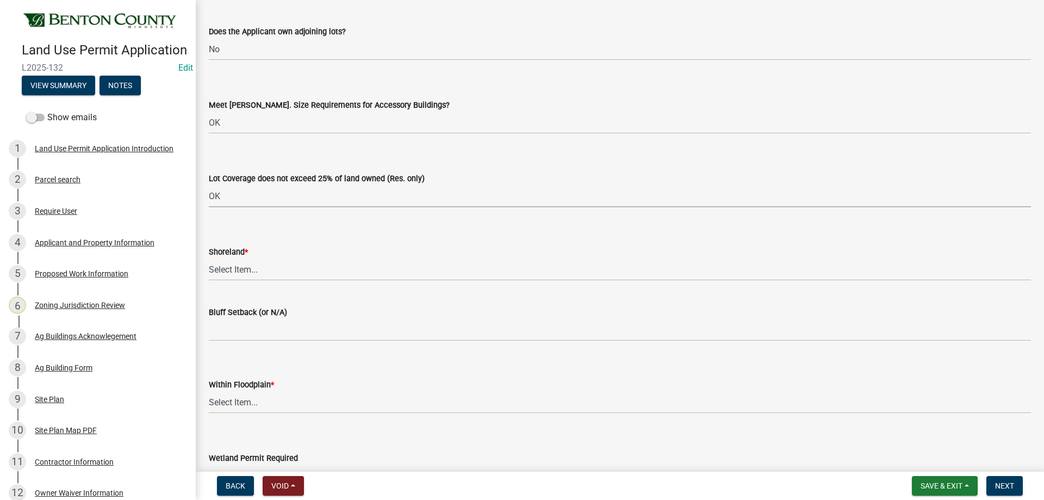
scroll to position [2338, 0]
click at [250, 277] on select "Select Item... Yes No OK N/A" at bounding box center [620, 268] width 822 height 22
click at [209, 257] on select "Select Item... Yes No OK N/A" at bounding box center [620, 268] width 822 height 22
select select "886b3fcf-7535-4eb7-bda7-c47490aa8987"
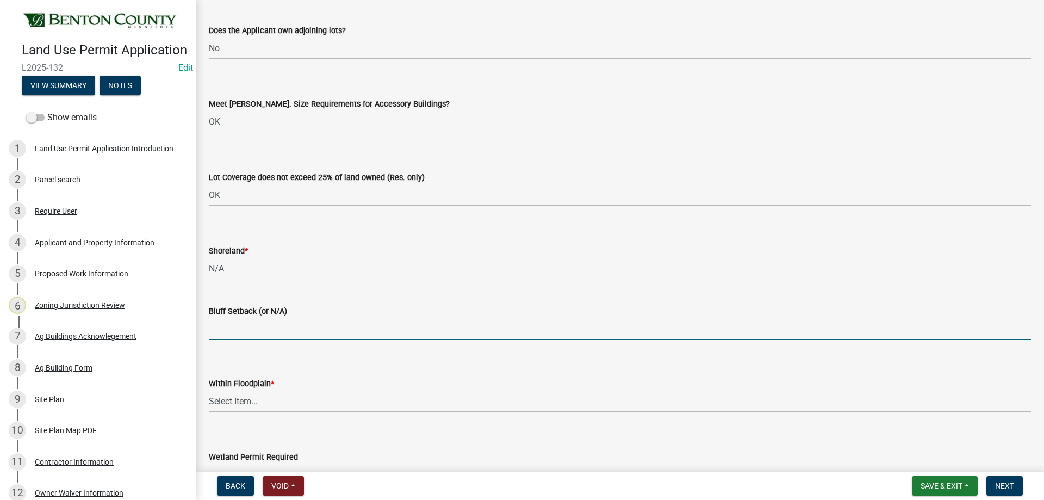
drag, startPoint x: 233, startPoint y: 337, endPoint x: 236, endPoint y: 327, distance: 9.6
click at [234, 334] on input "Bluff Setback (or N/A)" at bounding box center [620, 329] width 822 height 22
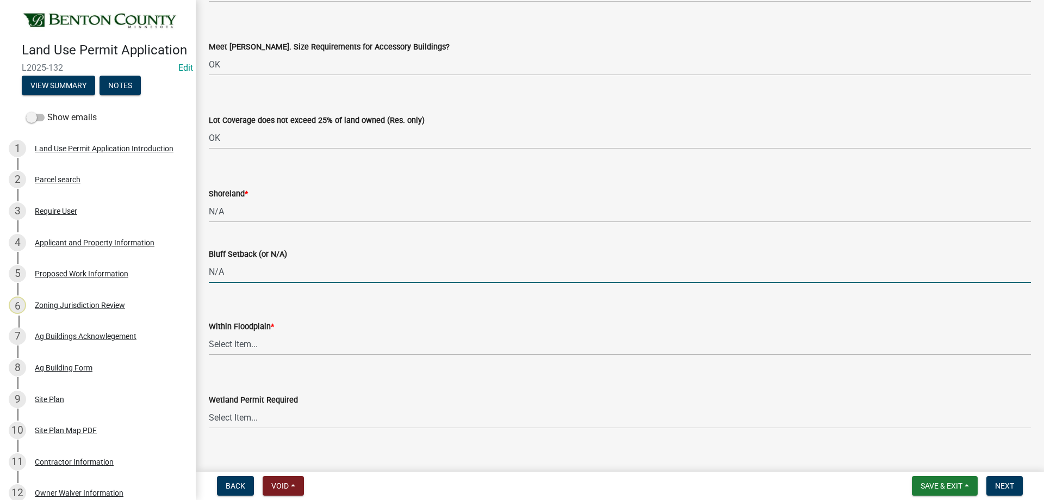
scroll to position [2447, 0]
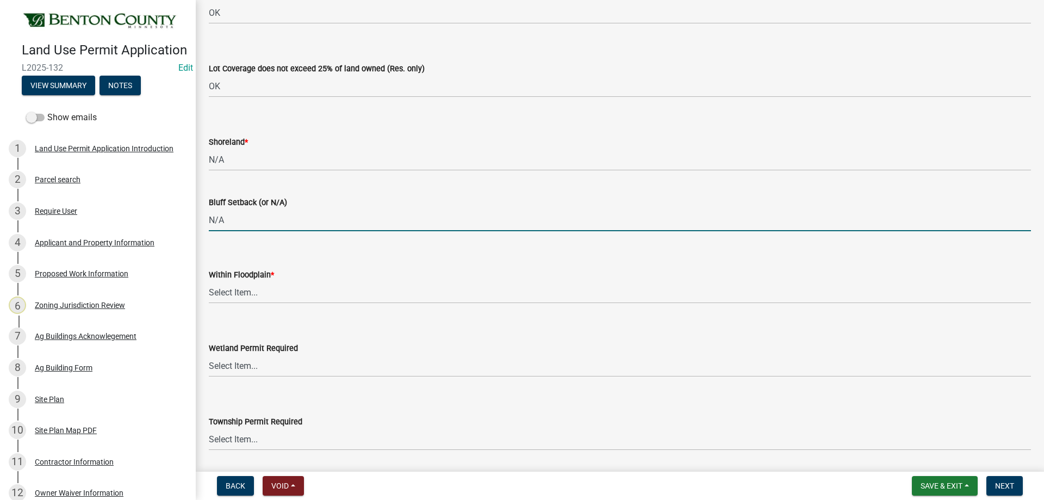
type input "N/A"
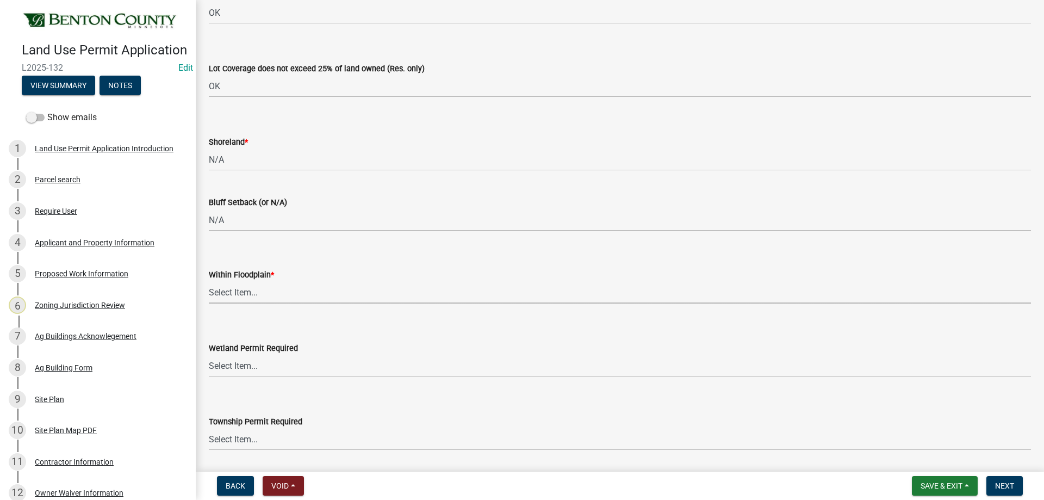
click at [234, 287] on select "Select Item... Yes No OK N/A" at bounding box center [620, 292] width 822 height 22
click at [209, 281] on select "Select Item... Yes No OK N/A" at bounding box center [620, 292] width 822 height 22
select select "445341f5-2b7a-4e9a-a8a7-43788b572440"
drag, startPoint x: 225, startPoint y: 358, endPoint x: 258, endPoint y: 434, distance: 82.3
click at [225, 358] on select "Select Item... Yes No" at bounding box center [620, 366] width 822 height 22
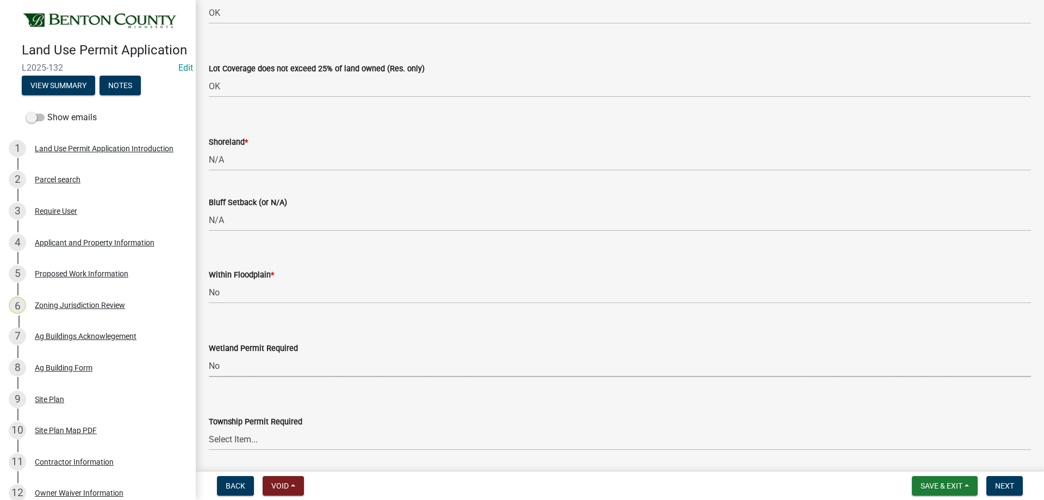
click at [209, 355] on select "Select Item... Yes No" at bounding box center [620, 366] width 822 height 22
select select "58818da3-c200-45fa-b10d-5f5c42909306"
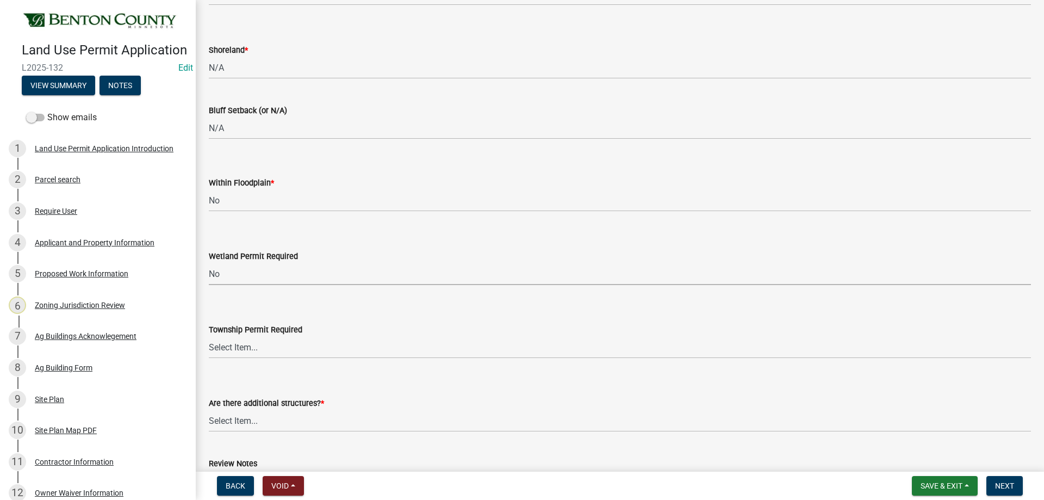
scroll to position [2556, 0]
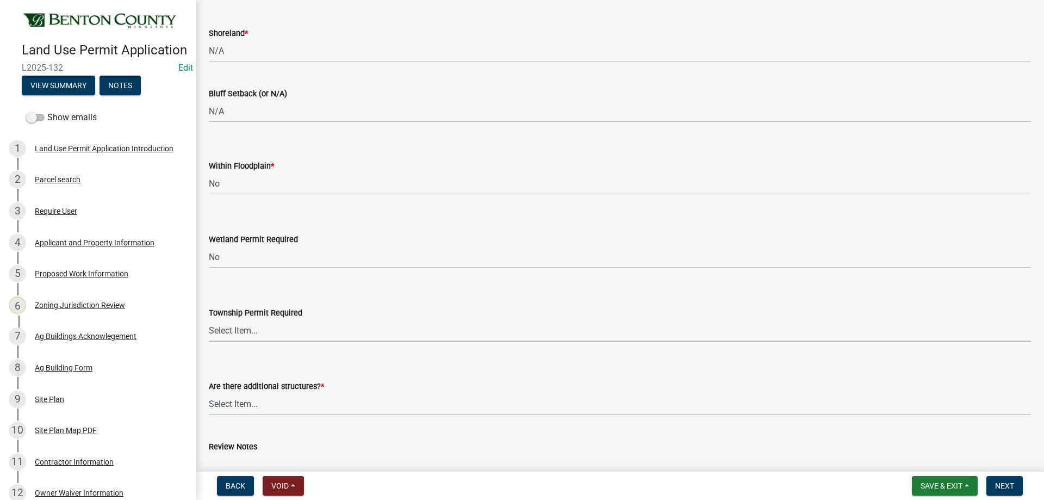
click at [237, 339] on select "Select Item... Yes No" at bounding box center [620, 330] width 822 height 22
click at [209, 319] on select "Select Item... Yes No" at bounding box center [620, 330] width 822 height 22
select select "b3d485fe-2f4a-4244-ab71-e3ff68bf5b58"
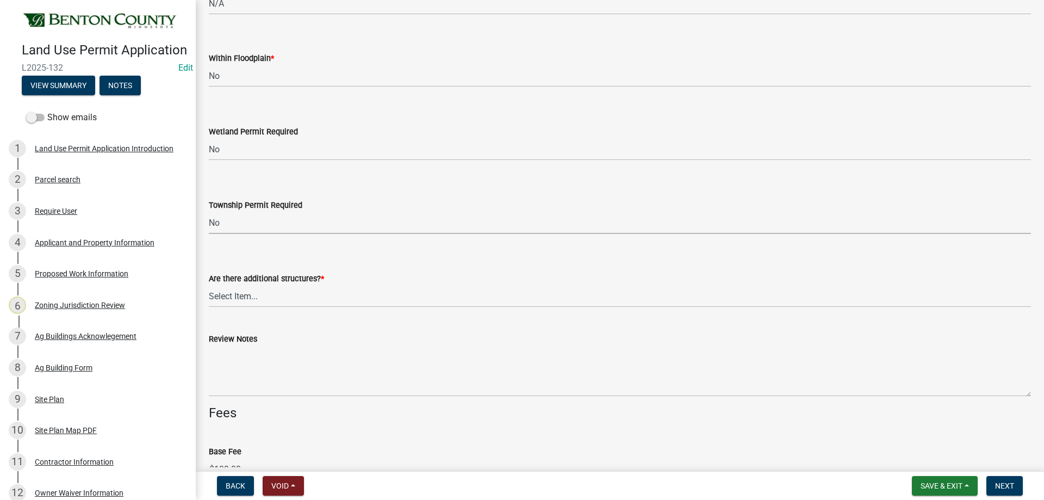
scroll to position [2664, 0]
click at [241, 299] on select "Select Item... Yes No" at bounding box center [620, 295] width 822 height 22
click at [209, 284] on select "Select Item... Yes No" at bounding box center [620, 295] width 822 height 22
select select "3b637cc4-ed0a-4d27-997c-adf22bb05159"
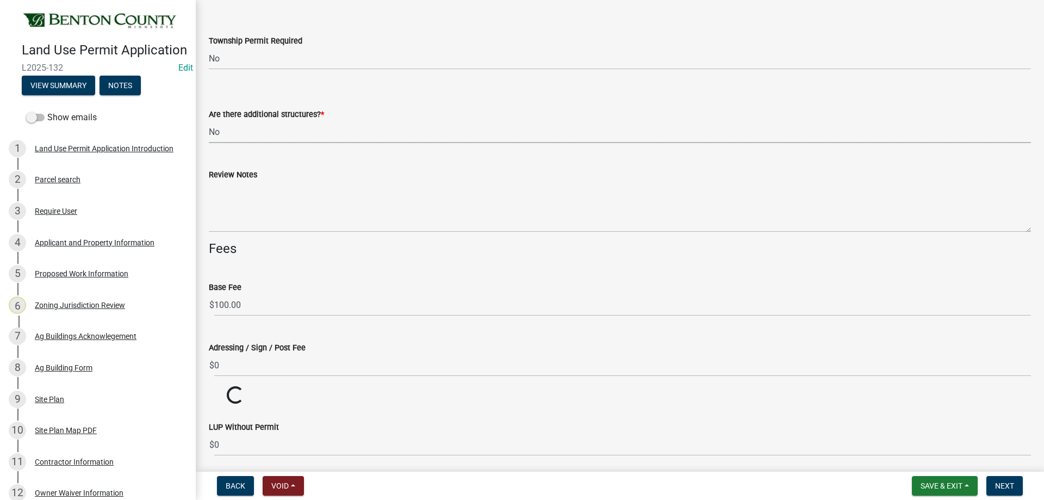
scroll to position [2936, 0]
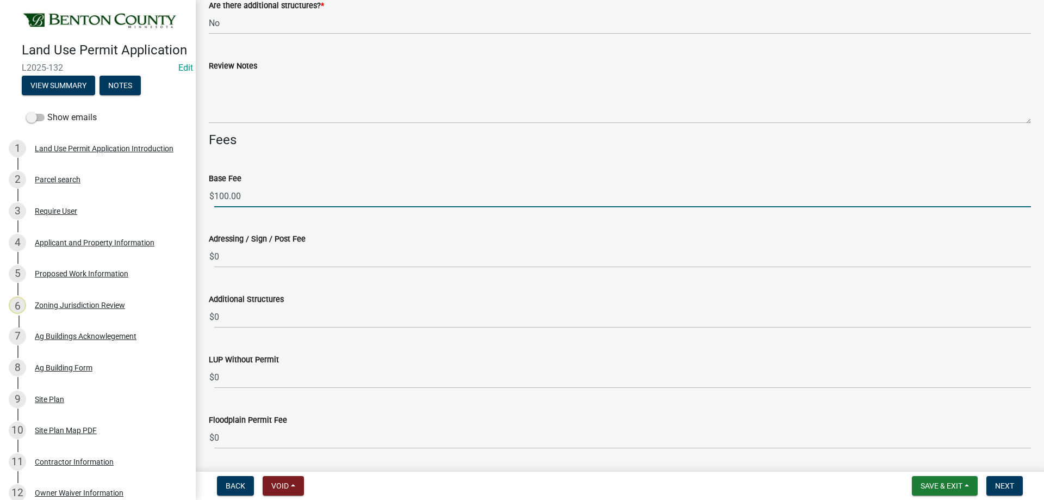
drag, startPoint x: 218, startPoint y: 197, endPoint x: 229, endPoint y: 200, distance: 11.6
click at [229, 200] on input "100.00" at bounding box center [622, 196] width 817 height 22
type input "150.00"
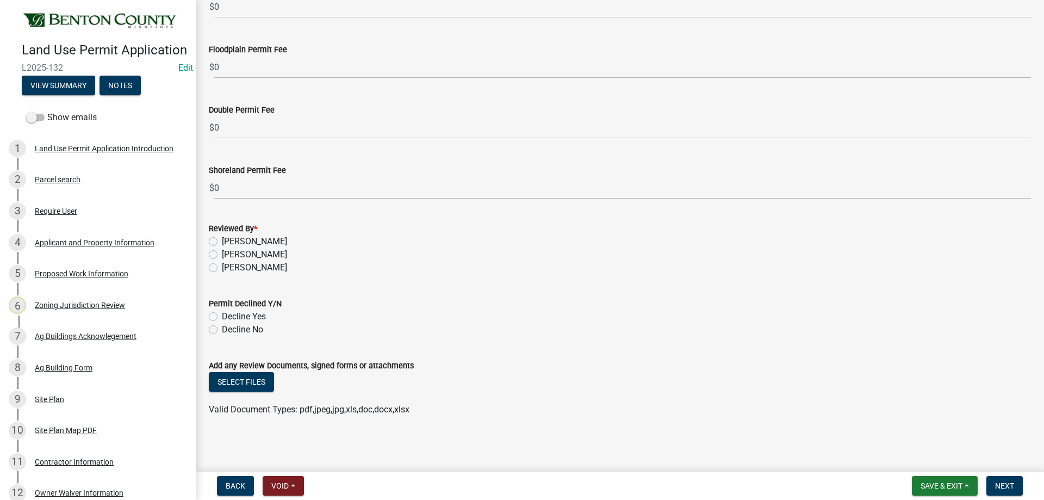
scroll to position [3308, 0]
click at [222, 266] on label "[PERSON_NAME]" at bounding box center [254, 266] width 65 height 13
click at [222, 266] on input "[PERSON_NAME]" at bounding box center [225, 263] width 7 height 7
radio input "true"
click at [217, 326] on div "Decline No" at bounding box center [620, 328] width 822 height 13
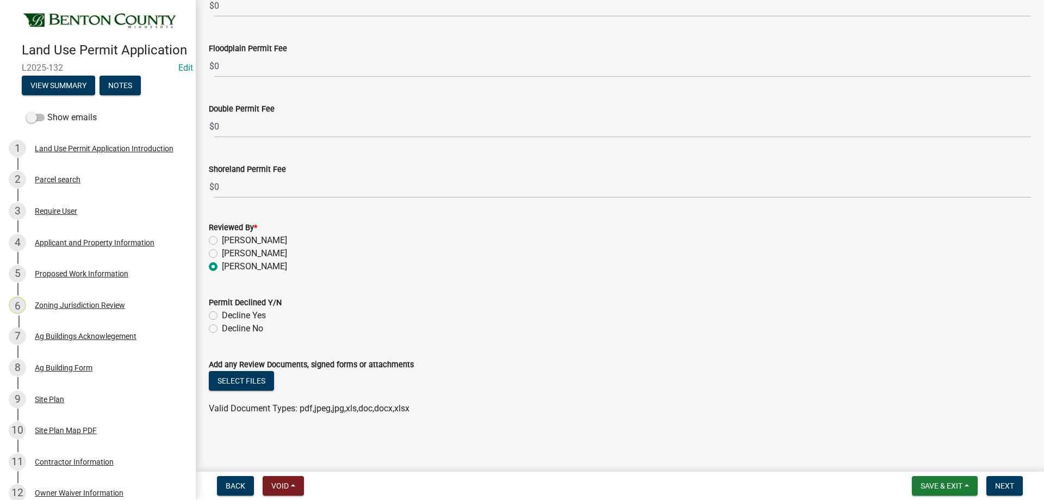
click at [222, 328] on label "Decline No" at bounding box center [242, 328] width 41 height 13
click at [222, 328] on input "Decline No" at bounding box center [225, 325] width 7 height 7
radio input "true"
click at [257, 388] on button "Select files" at bounding box center [241, 381] width 65 height 20
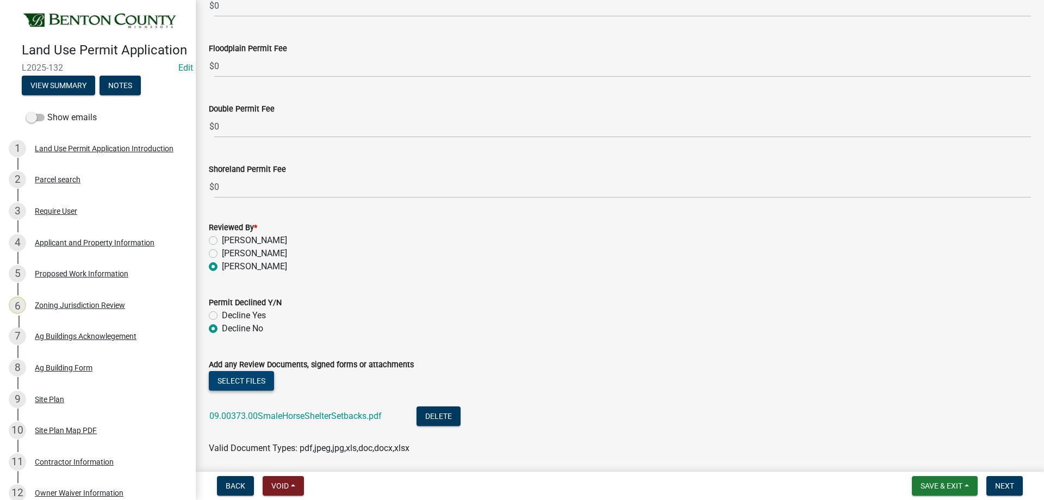
scroll to position [3347, 0]
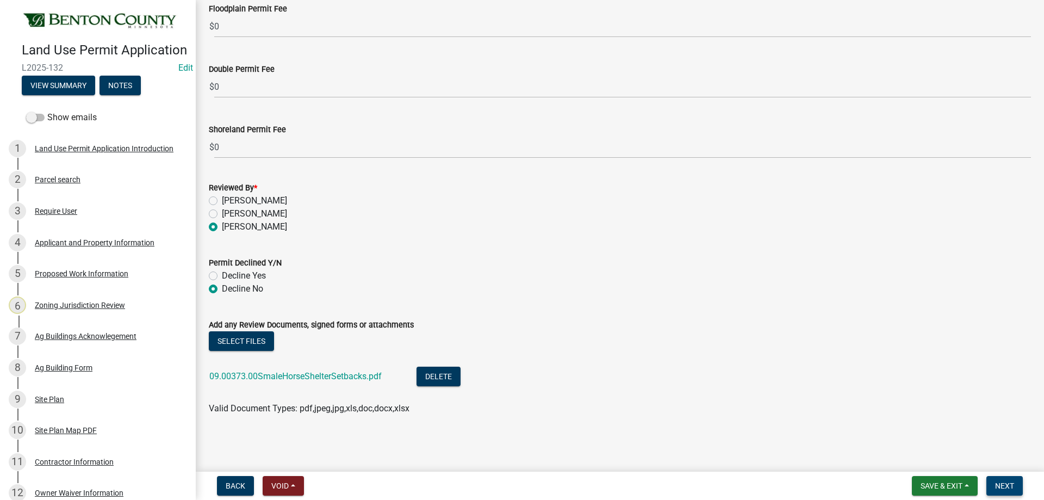
click at [1004, 486] on span "Next" at bounding box center [1004, 485] width 19 height 9
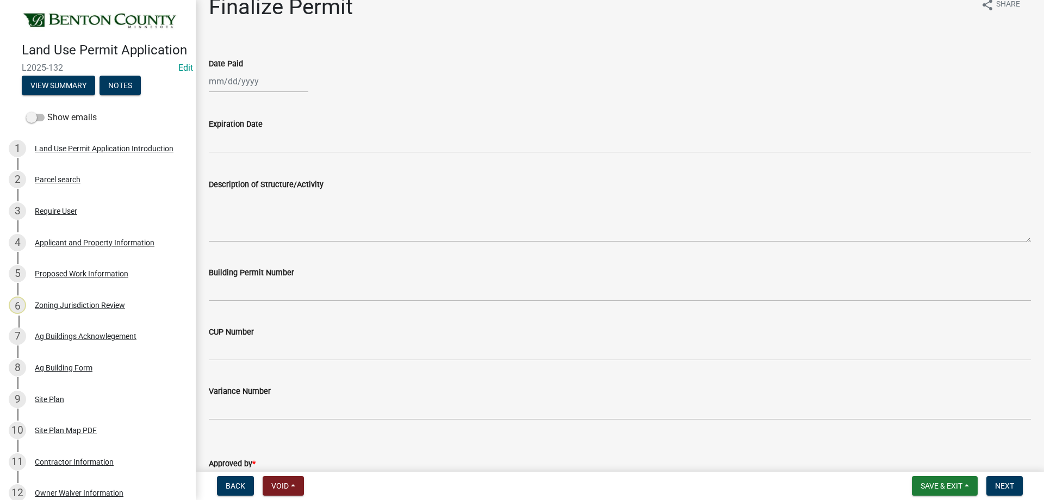
scroll to position [0, 0]
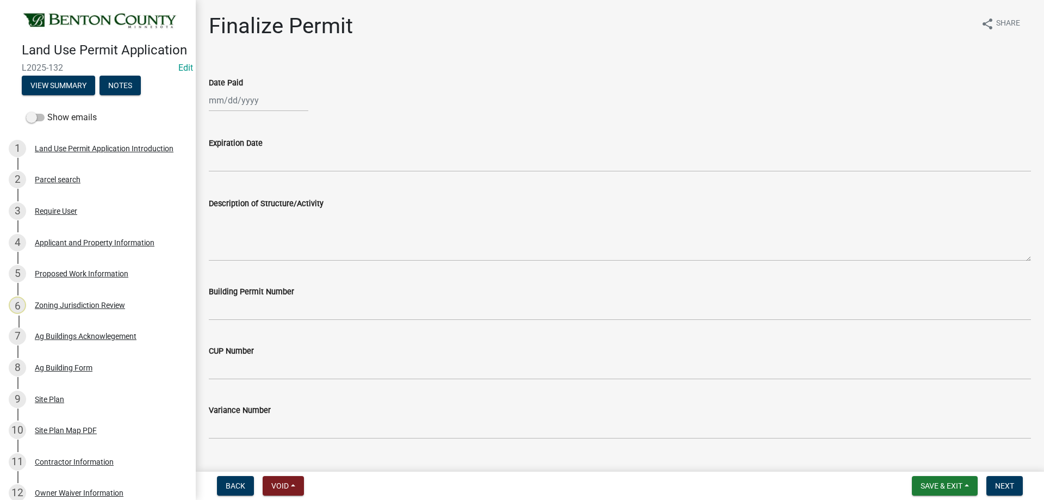
select select "9"
select select "2025"
click at [234, 98] on div "[PERSON_NAME] Feb Mar Apr [PERSON_NAME][DATE] Oct Nov [DATE] 1526 1527 1528 152…" at bounding box center [259, 100] width 100 height 22
click at [226, 192] on div "15" at bounding box center [219, 192] width 17 height 17
type input "[DATE]"
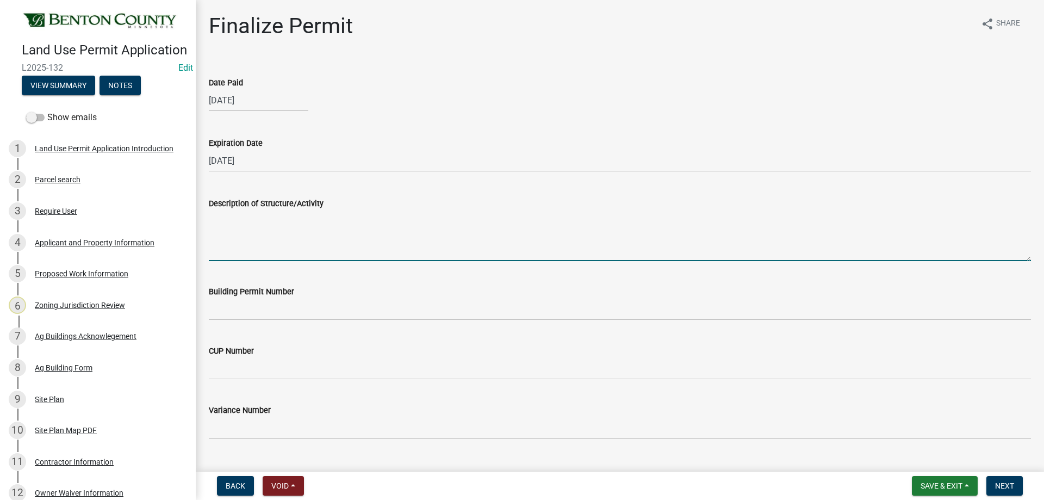
drag, startPoint x: 308, startPoint y: 248, endPoint x: 303, endPoint y: 235, distance: 13.2
click at [308, 247] on textarea "Description of Structure/Activity" at bounding box center [620, 235] width 822 height 51
paste textarea "Construction of a 36’ x 16’ Horse Shelter and a 24’ x 16’ Horse Shelter. MUST M…"
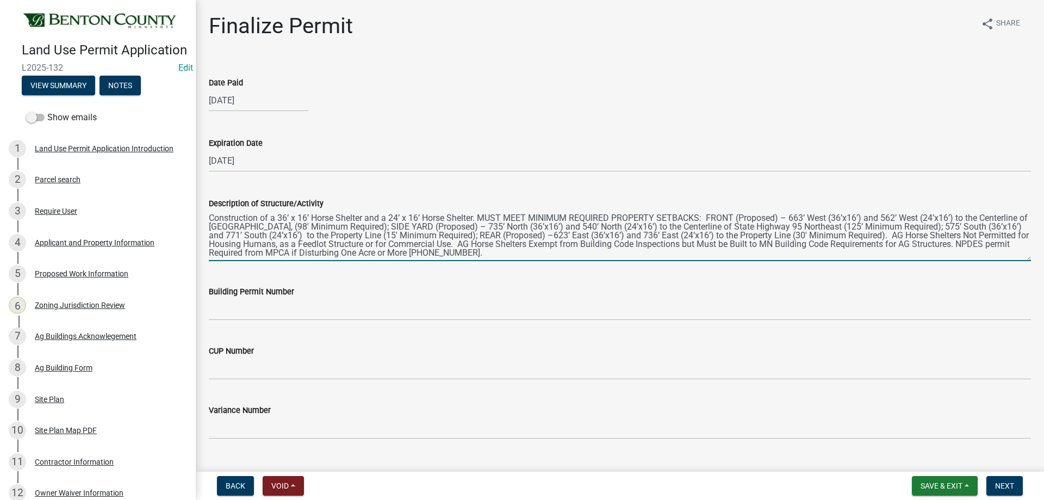
type textarea "Construction of a 36’ x 16’ Horse Shelter and a 24’ x 16’ Horse Shelter. MUST M…"
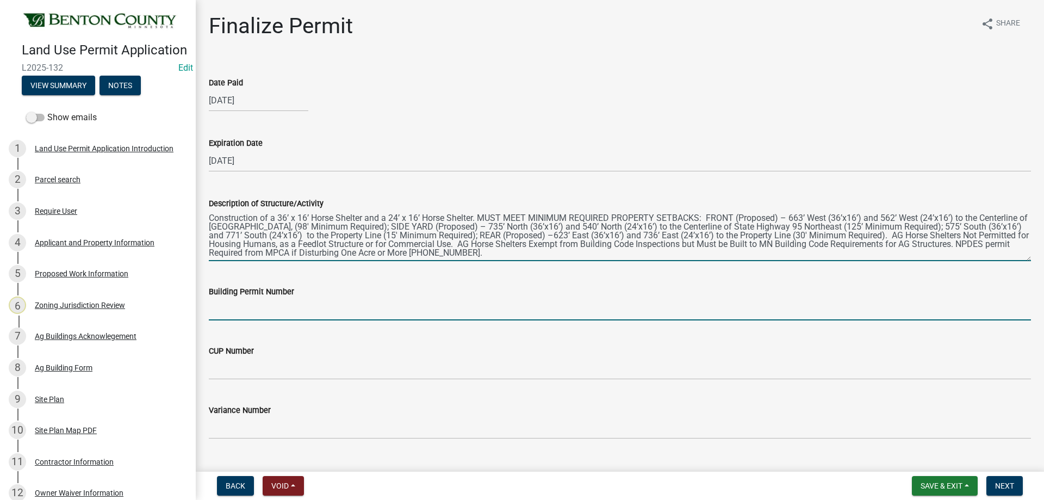
click at [281, 302] on input "Building Permit Number" at bounding box center [620, 309] width 822 height 22
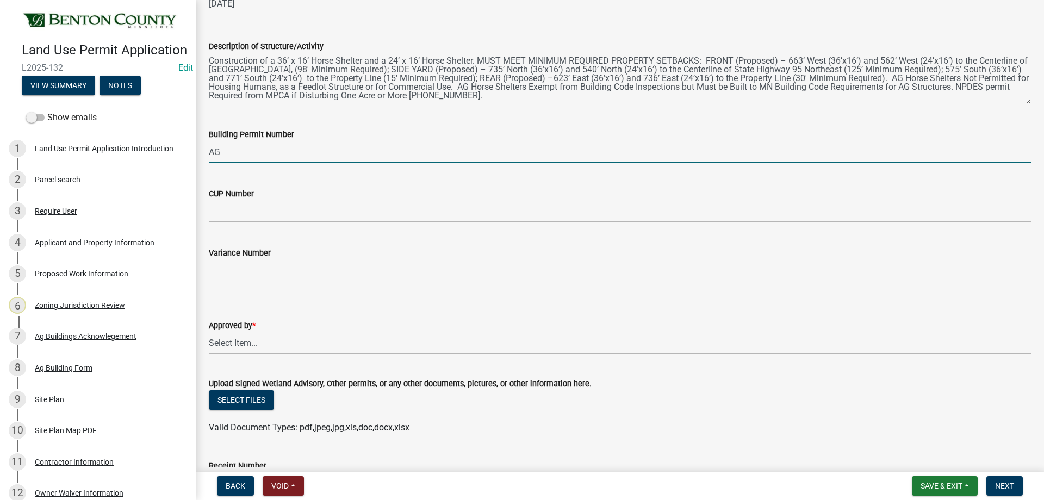
scroll to position [163, 0]
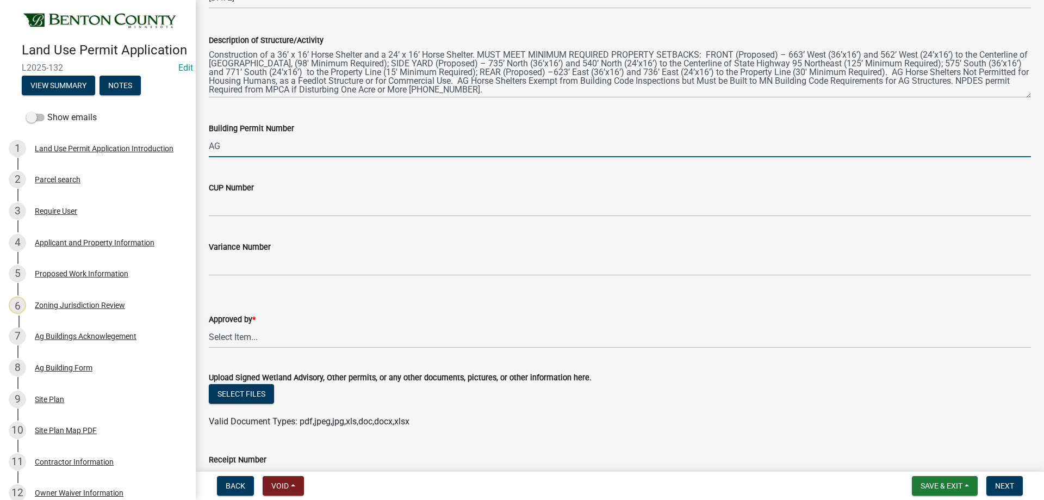
type input "AG"
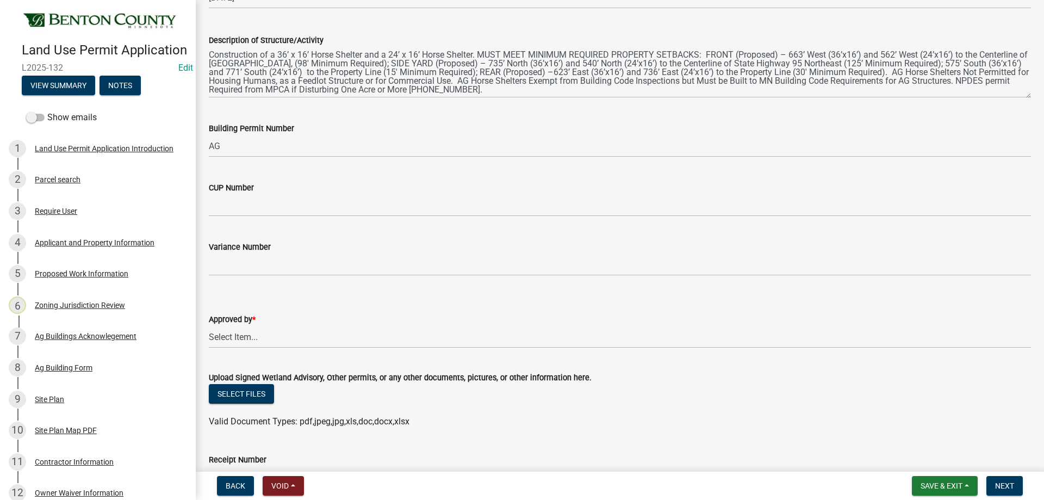
click at [399, 296] on div "Approved by * Select Item... [PERSON_NAME] [PERSON_NAME] [PERSON_NAME]" at bounding box center [620, 316] width 822 height 64
click at [282, 333] on select "Select Item... [PERSON_NAME] [PERSON_NAME] [PERSON_NAME]" at bounding box center [620, 337] width 822 height 22
click at [209, 326] on select "Select Item... [PERSON_NAME] [PERSON_NAME] [PERSON_NAME]" at bounding box center [620, 337] width 822 height 22
select select "2873f93f-8df0-4e6b-8434-4300eee57b0f"
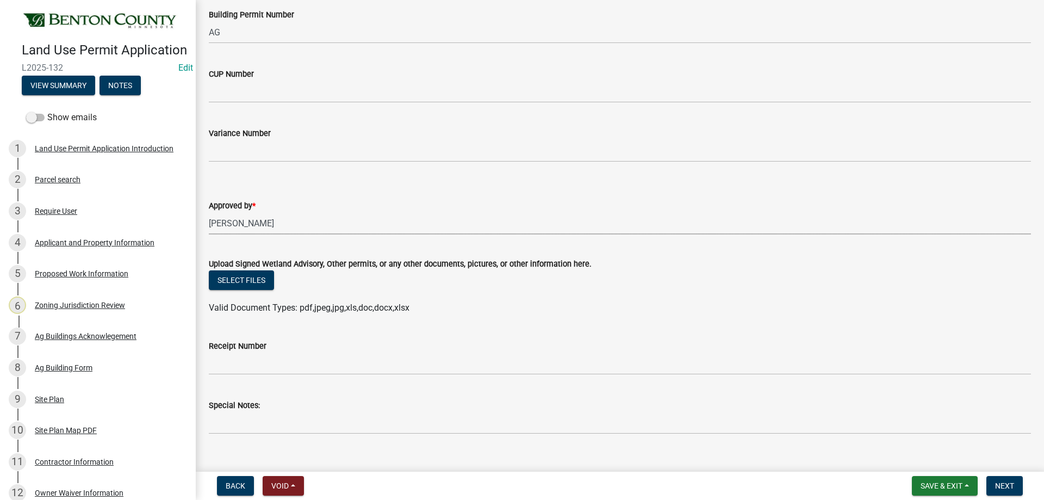
scroll to position [295, 0]
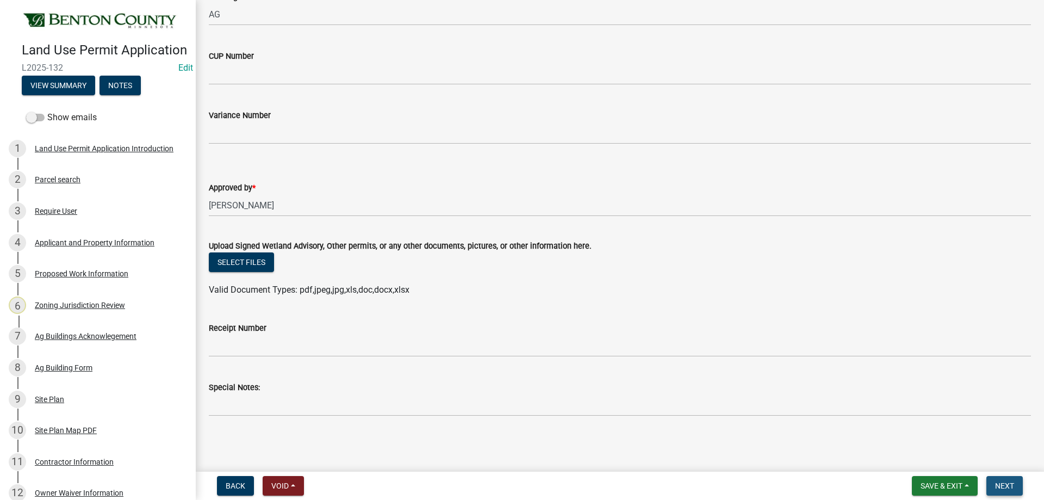
click at [1009, 482] on span "Next" at bounding box center [1004, 485] width 19 height 9
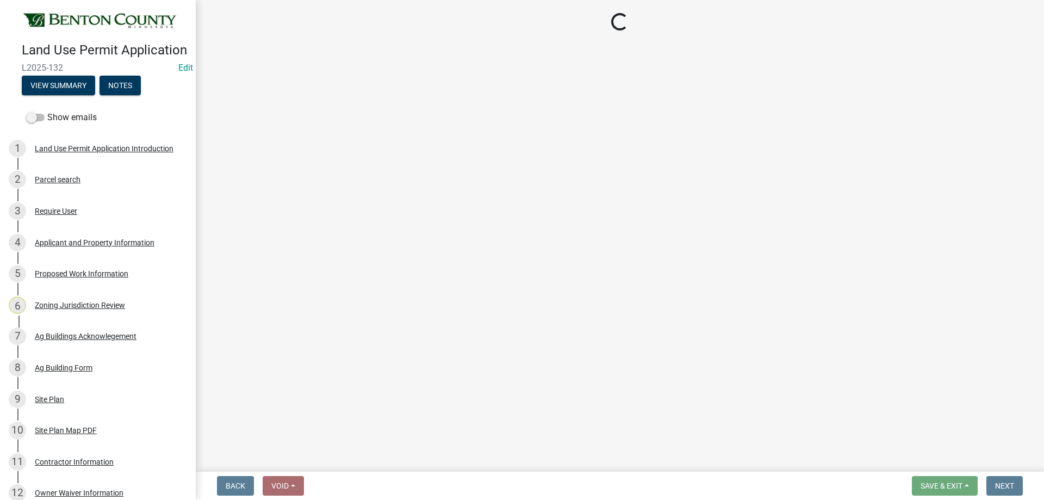
select select "3: 3"
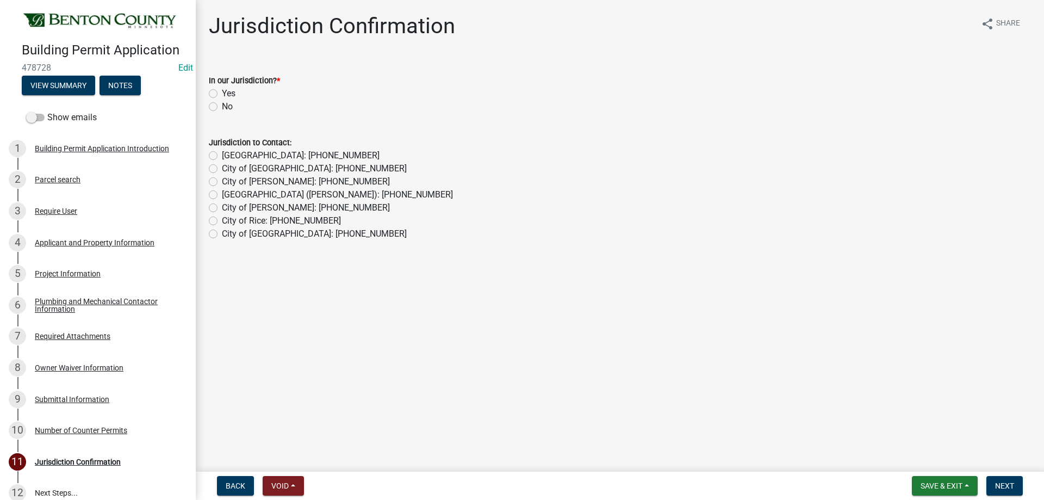
click at [219, 90] on div "Yes" at bounding box center [620, 93] width 822 height 13
click at [222, 92] on label "Yes" at bounding box center [229, 93] width 14 height 13
click at [222, 92] on input "Yes" at bounding box center [225, 90] width 7 height 7
radio input "true"
click at [1018, 480] on button "Next" at bounding box center [1004, 486] width 36 height 20
